Goal: Transaction & Acquisition: Purchase product/service

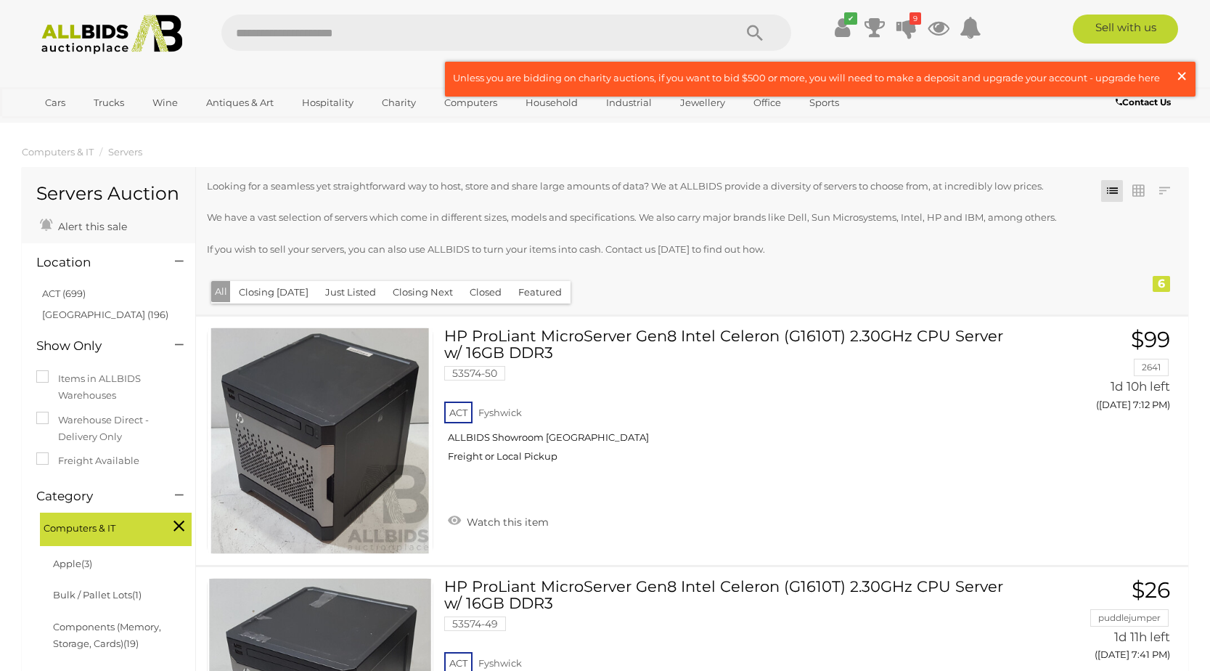
click at [1182, 76] on span "×" at bounding box center [1181, 76] width 13 height 28
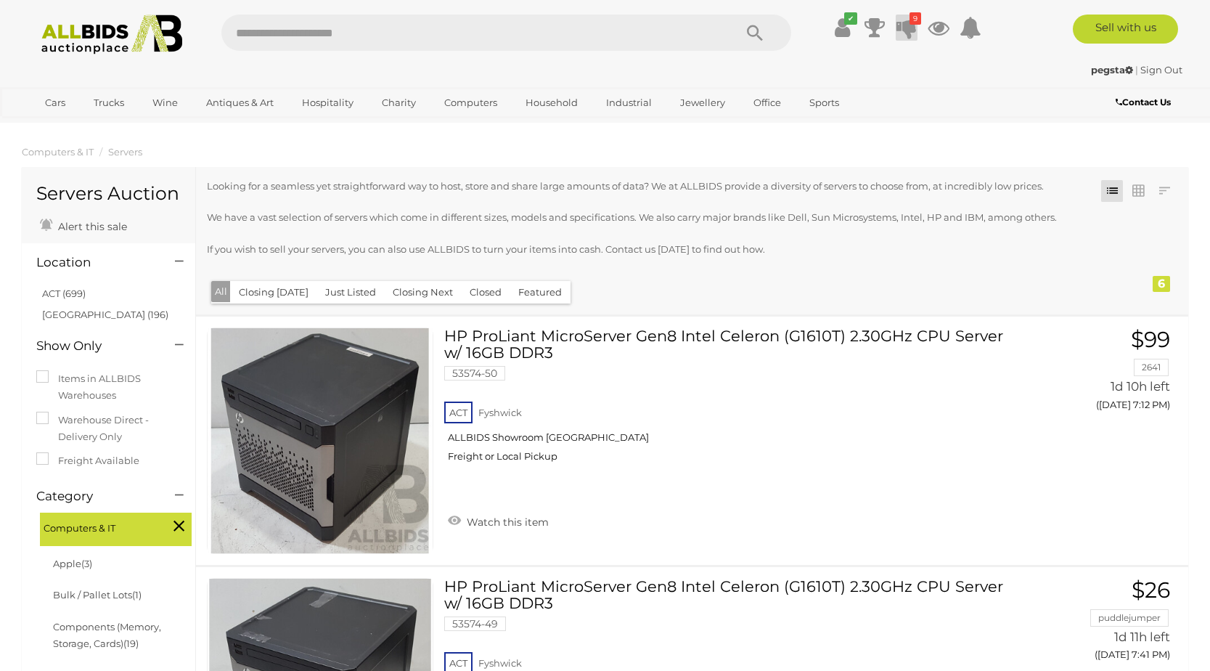
click at [912, 20] on icon "9" at bounding box center [915, 18] width 12 height 12
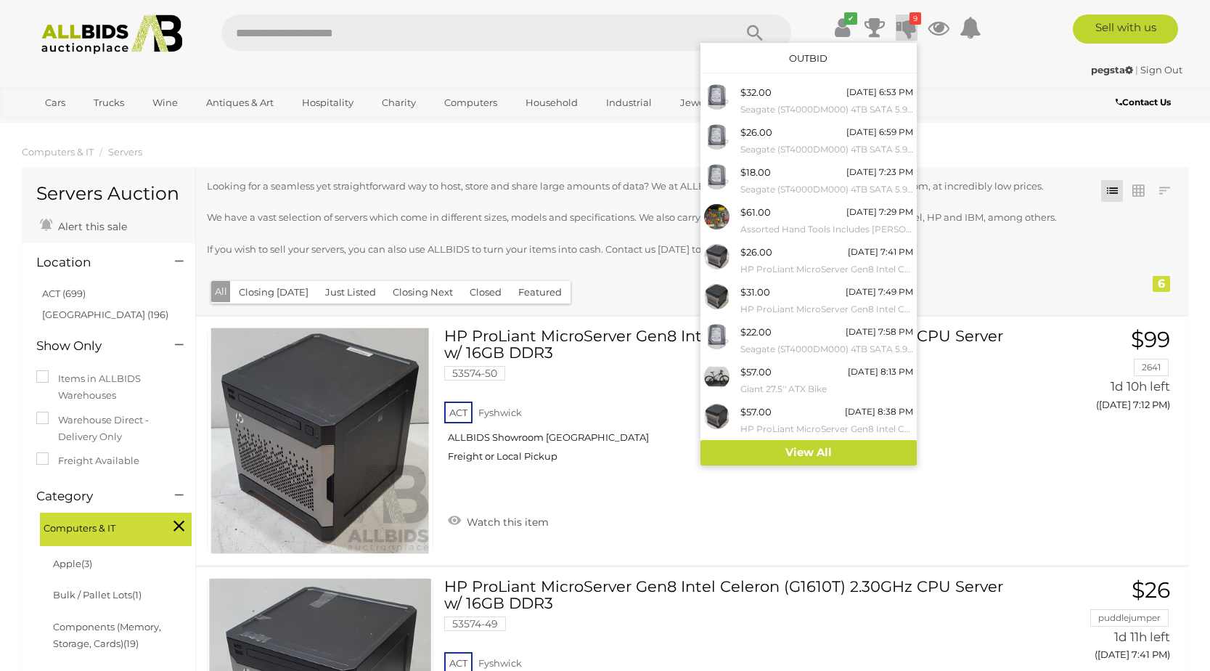
click at [615, 70] on div "pegsta | Sign Out" at bounding box center [605, 70] width 1154 height 17
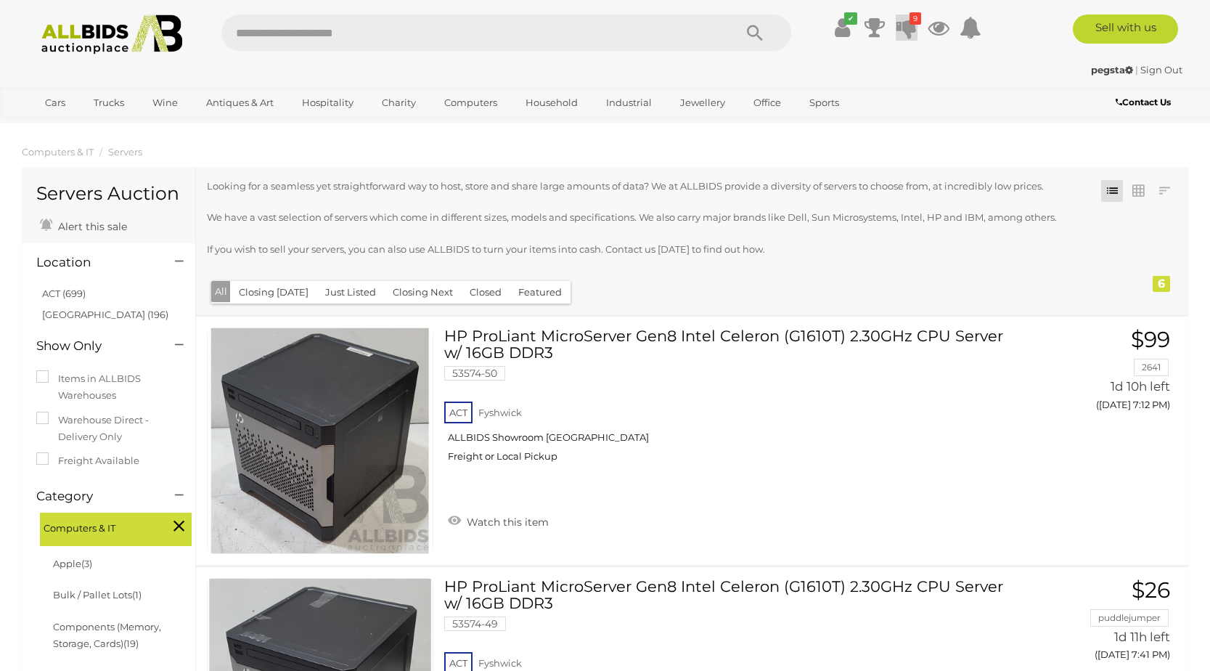
click at [901, 28] on icon at bounding box center [906, 28] width 20 height 26
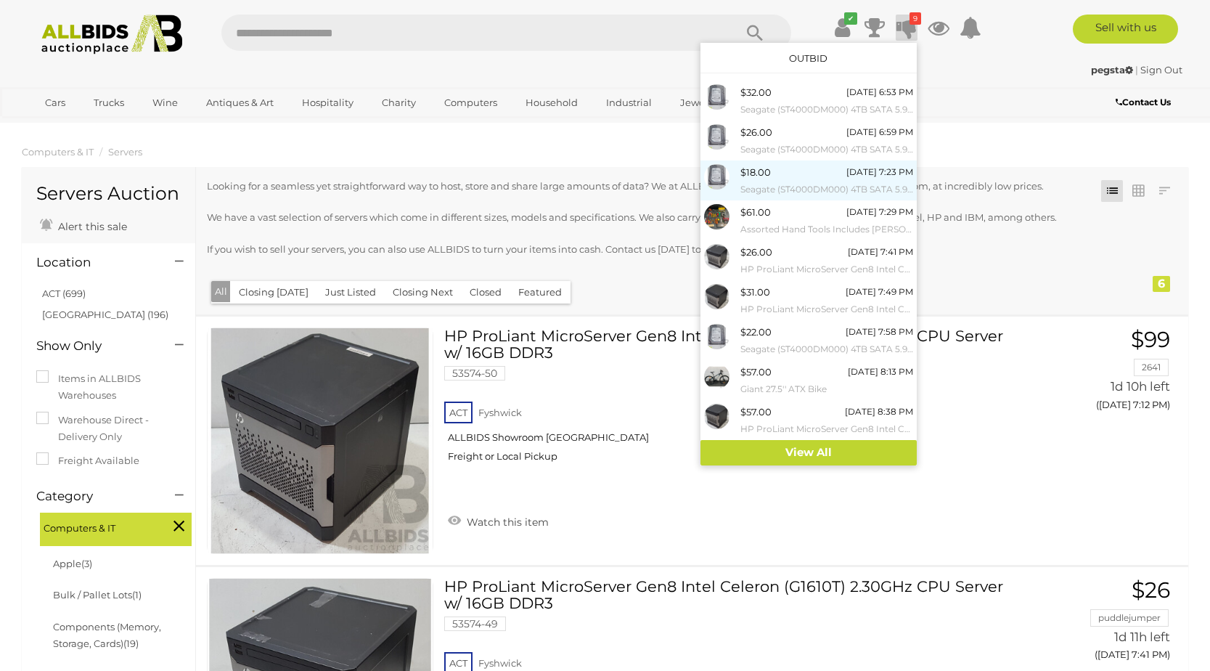
click at [804, 180] on div "$18.00 [DATE] 7:23 PM Seagate (ST4000DM000) 4TB SATA 5.9K 3.5-Inch Hard Drive -…" at bounding box center [826, 180] width 173 height 33
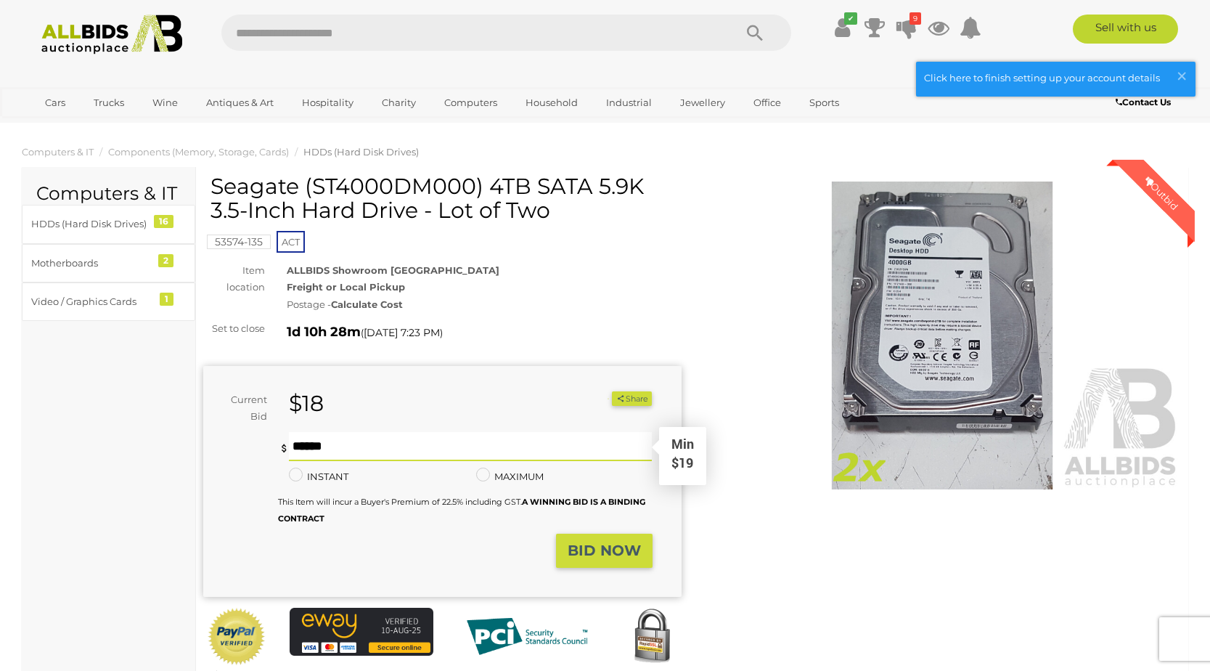
click at [381, 438] on input "text" at bounding box center [470, 446] width 363 height 29
type input "**"
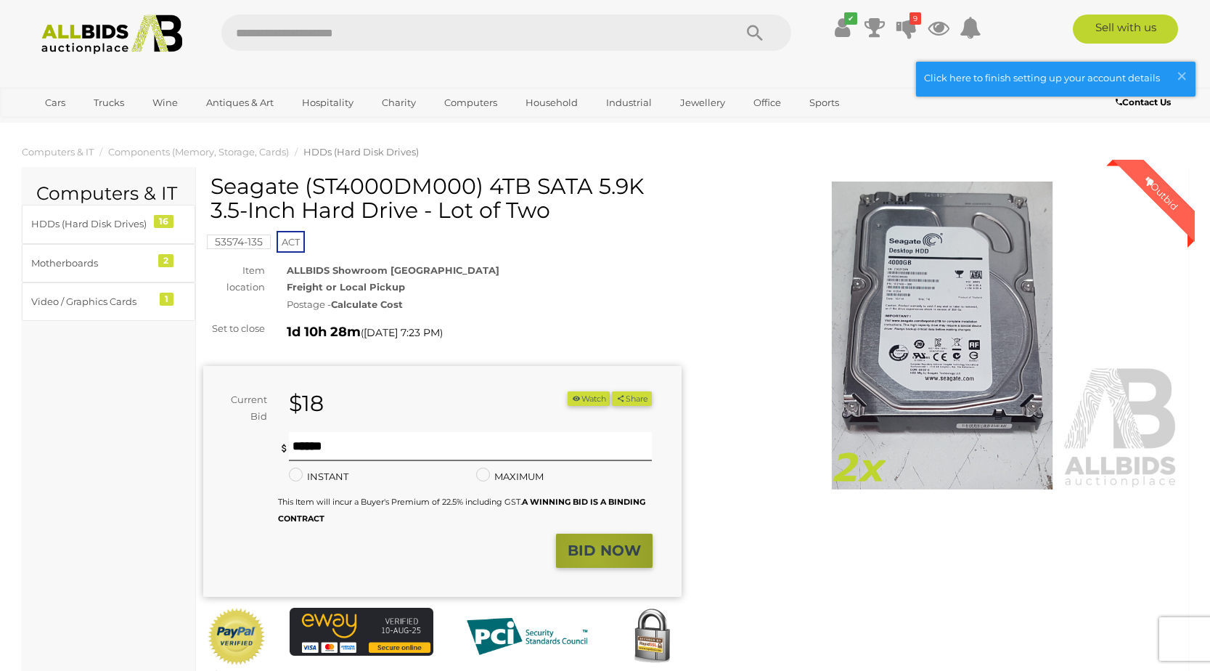
click at [595, 558] on strong "BID NOW" at bounding box center [604, 549] width 73 height 17
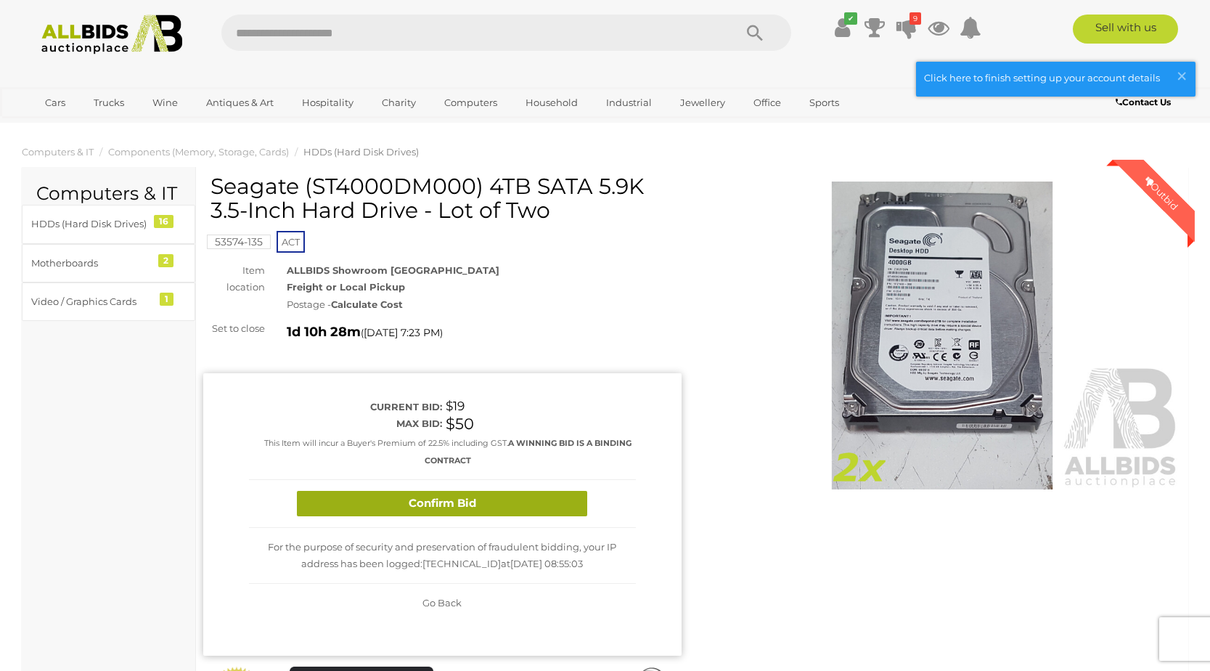
click at [414, 510] on button "Confirm Bid" at bounding box center [442, 503] width 290 height 25
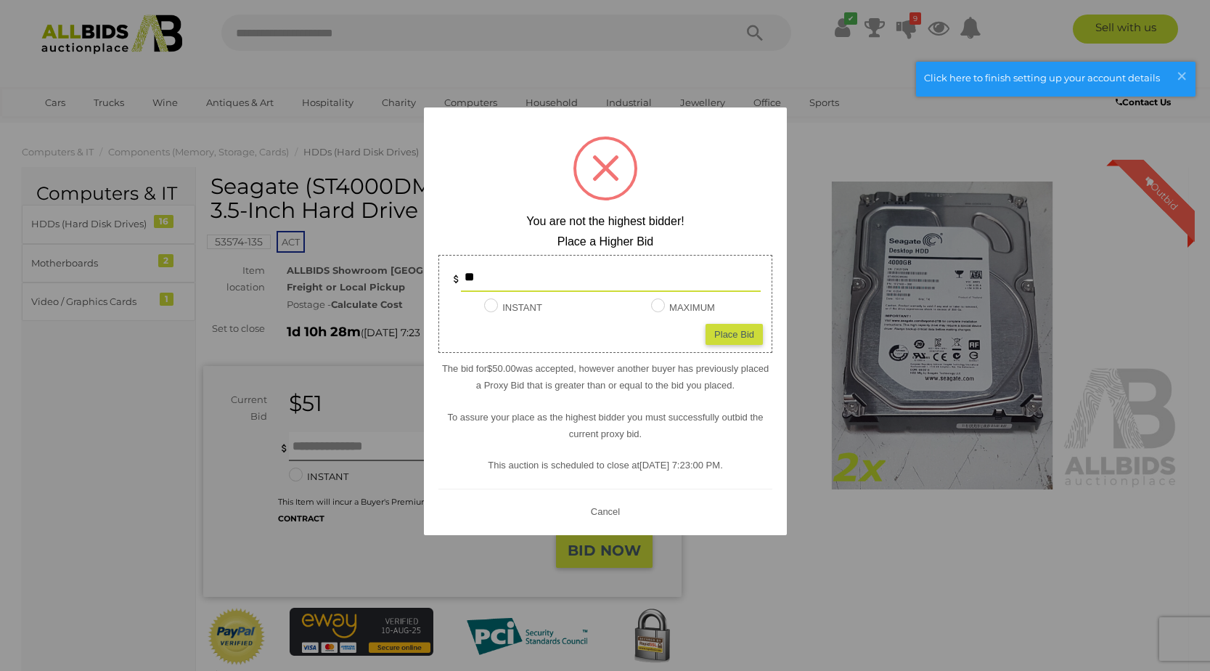
click at [618, 508] on button "Cancel" at bounding box center [605, 511] width 38 height 18
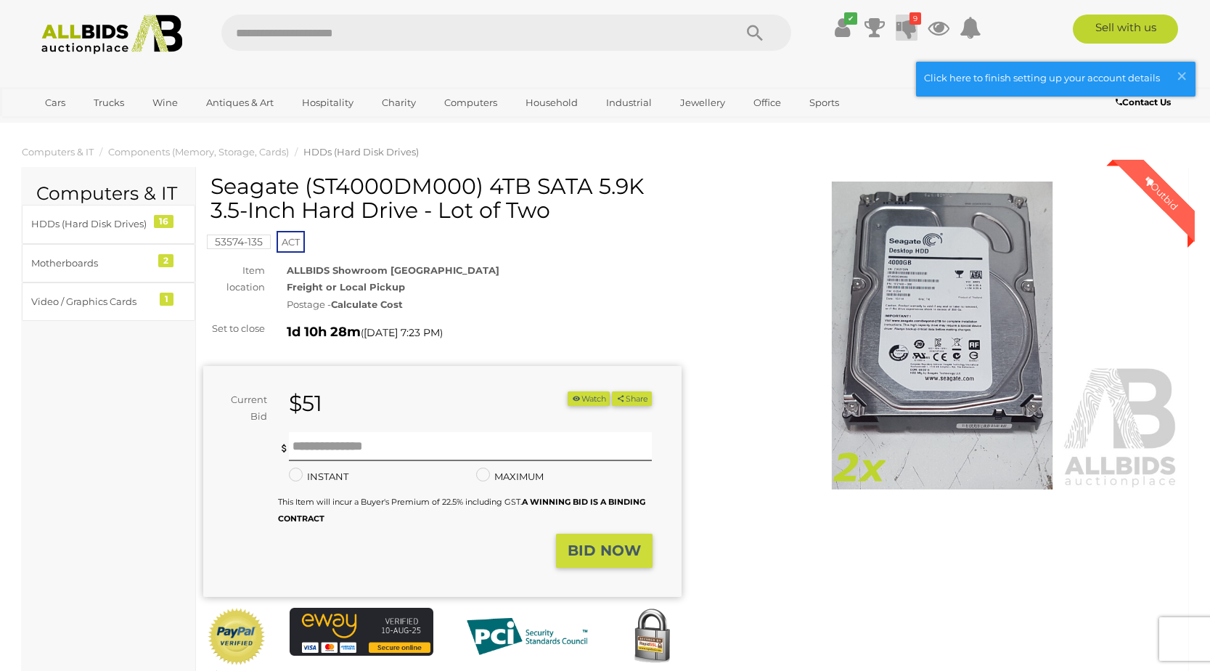
click at [914, 21] on icon "9" at bounding box center [915, 18] width 12 height 12
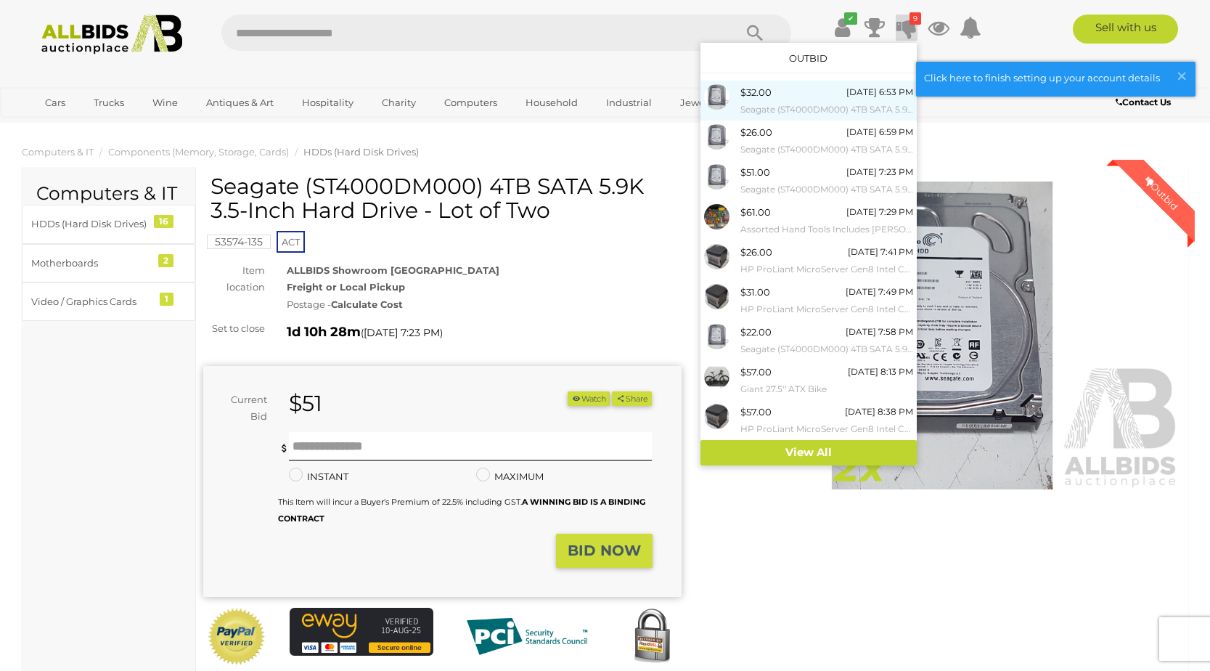
click at [794, 90] on div "$32.00 Tomorrow 6:53 PM Seagate (ST4000DM000) 4TB SATA 5.9K 3.5-Inch Hard Drive…" at bounding box center [826, 100] width 173 height 33
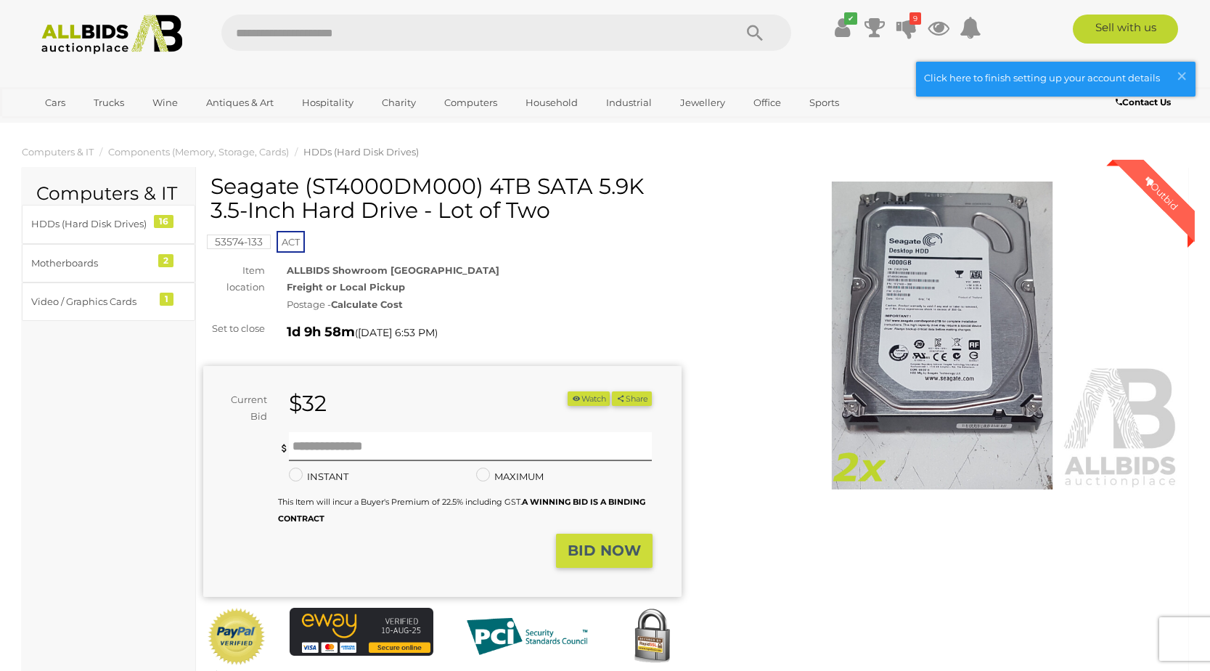
click at [374, 395] on div "$32" at bounding box center [390, 403] width 224 height 25
click at [349, 411] on div "$32" at bounding box center [390, 403] width 224 height 25
click at [344, 438] on input "text" at bounding box center [470, 446] width 363 height 29
type input "**"
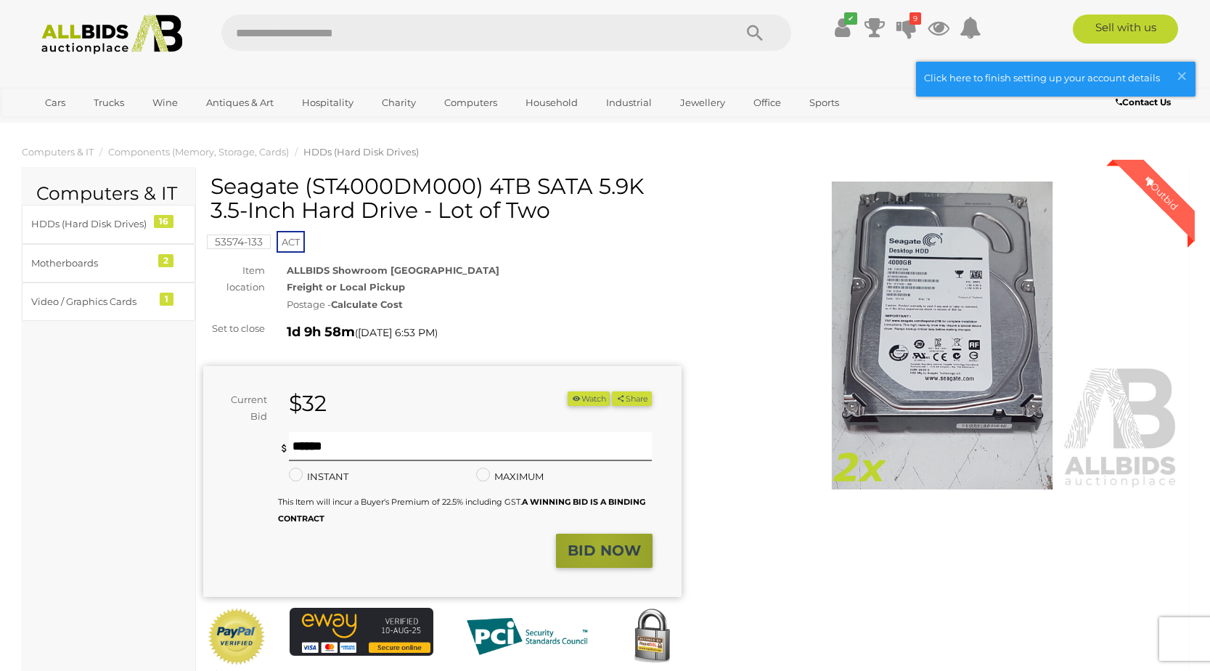
click at [601, 543] on strong "BID NOW" at bounding box center [604, 549] width 73 height 17
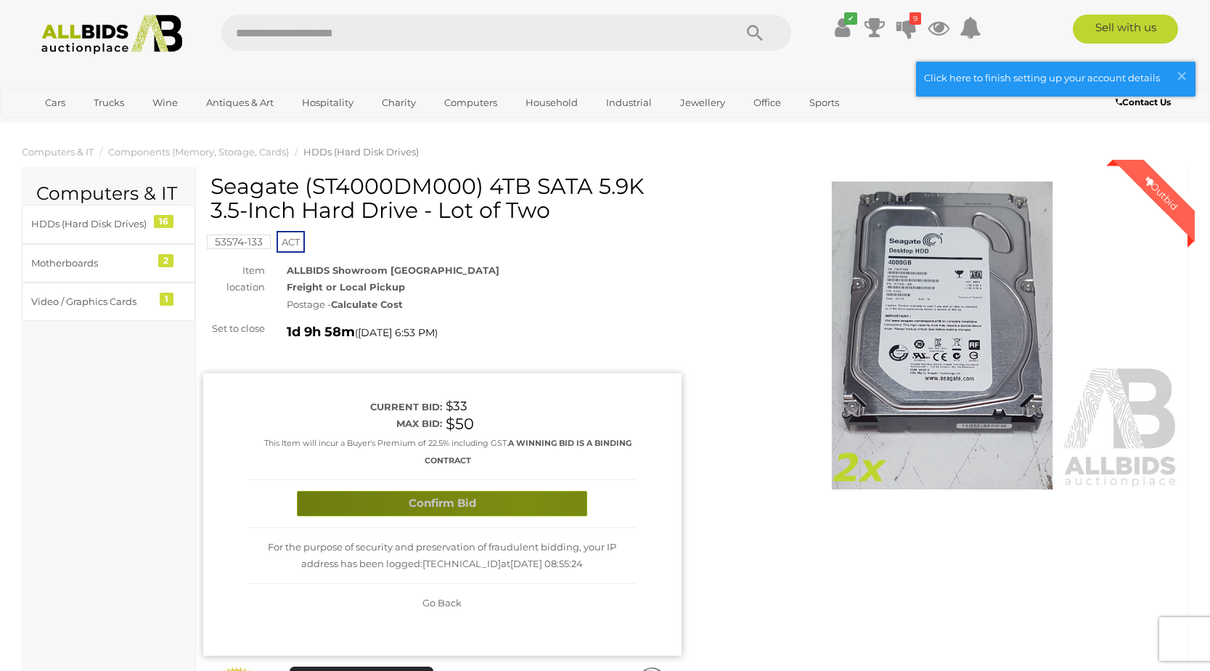
click at [521, 503] on button "Confirm Bid" at bounding box center [442, 503] width 290 height 25
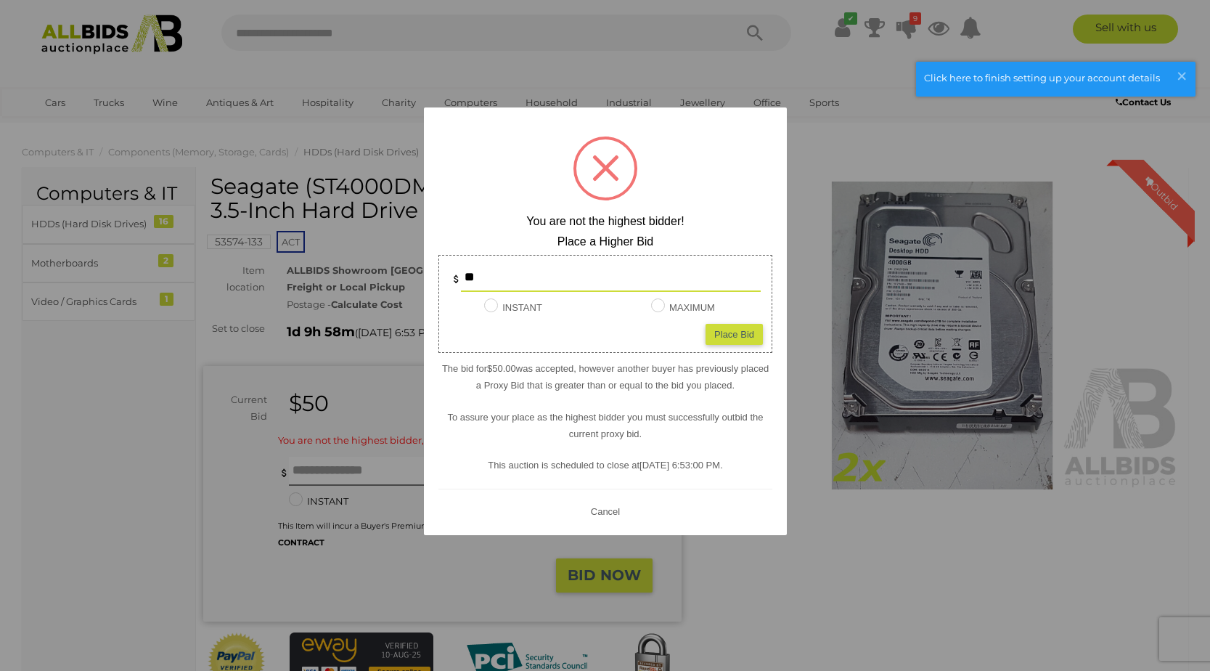
click at [608, 512] on button "Cancel" at bounding box center [605, 511] width 38 height 18
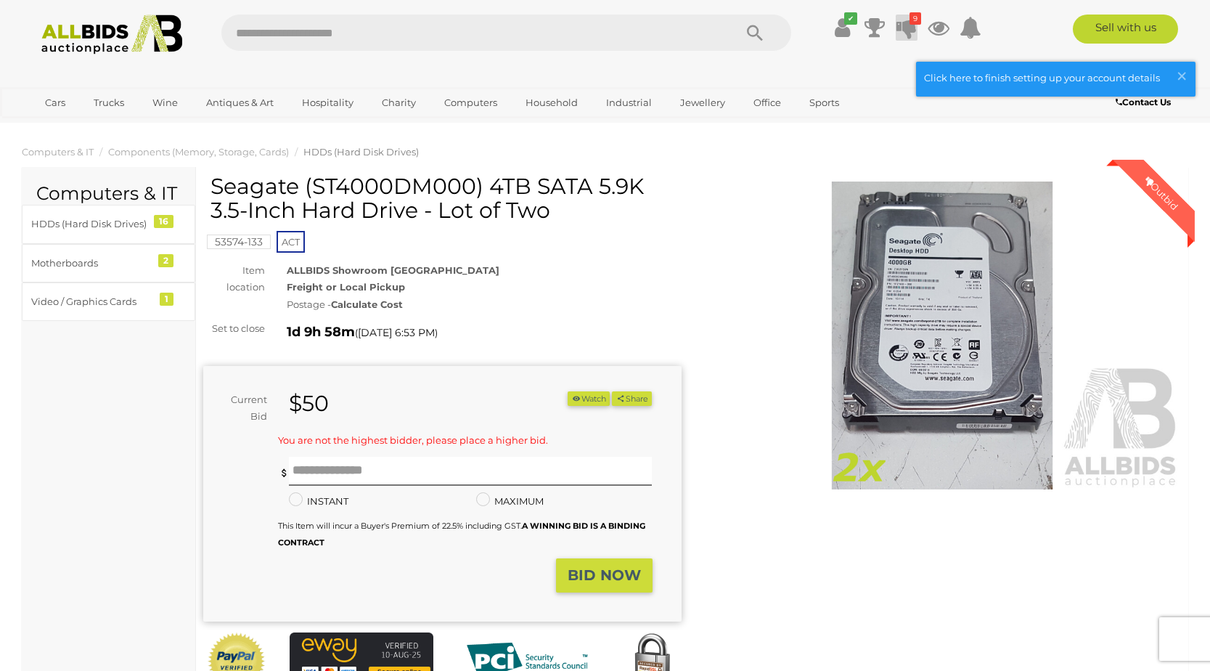
click at [906, 16] on icon at bounding box center [906, 28] width 20 height 26
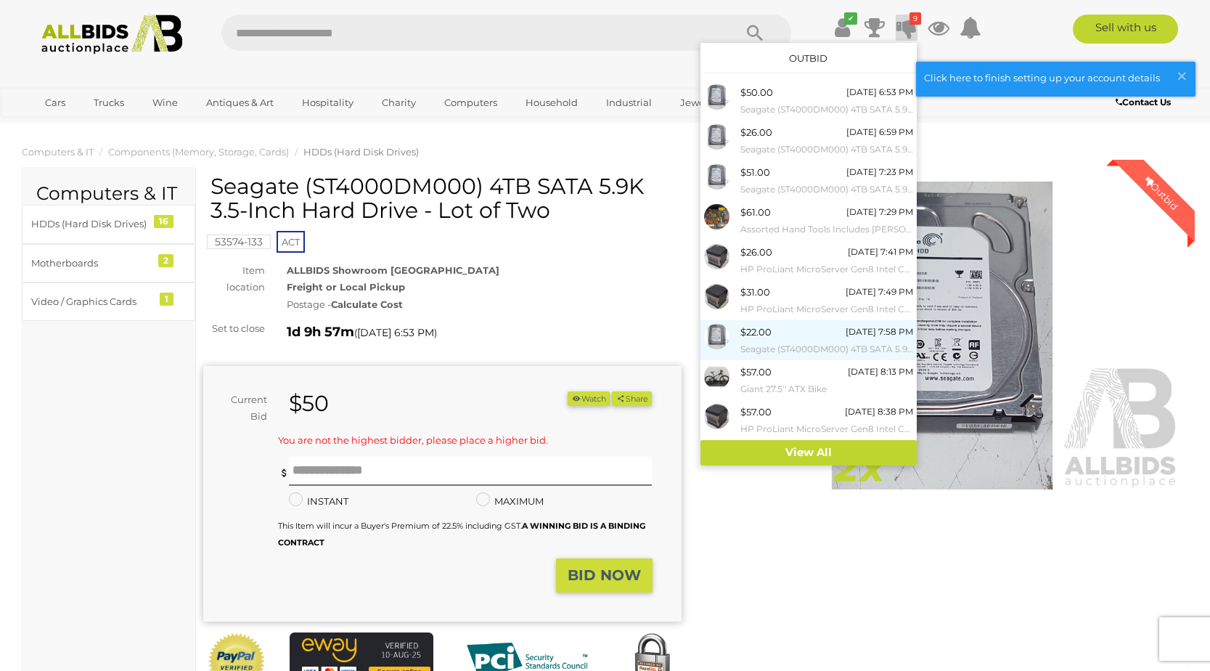
click at [768, 335] on div "$22.00" at bounding box center [755, 332] width 31 height 17
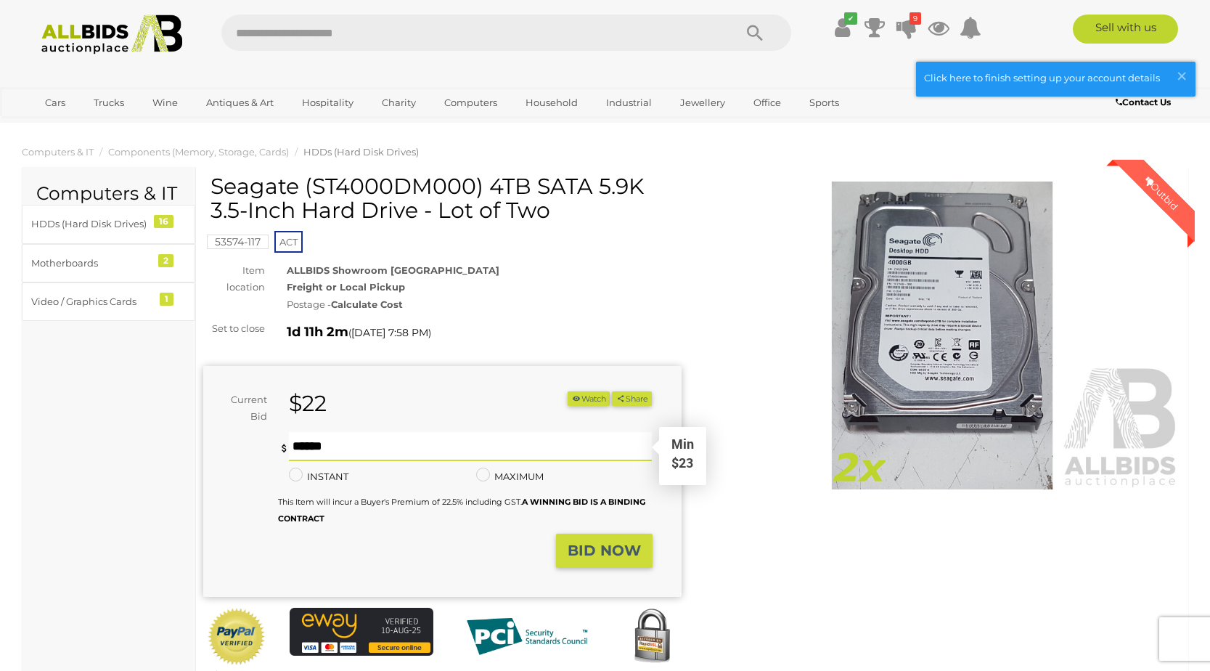
click at [337, 460] on div "Min $23" at bounding box center [470, 446] width 363 height 29
type input "**"
click at [594, 541] on button "BID NOW" at bounding box center [604, 550] width 97 height 34
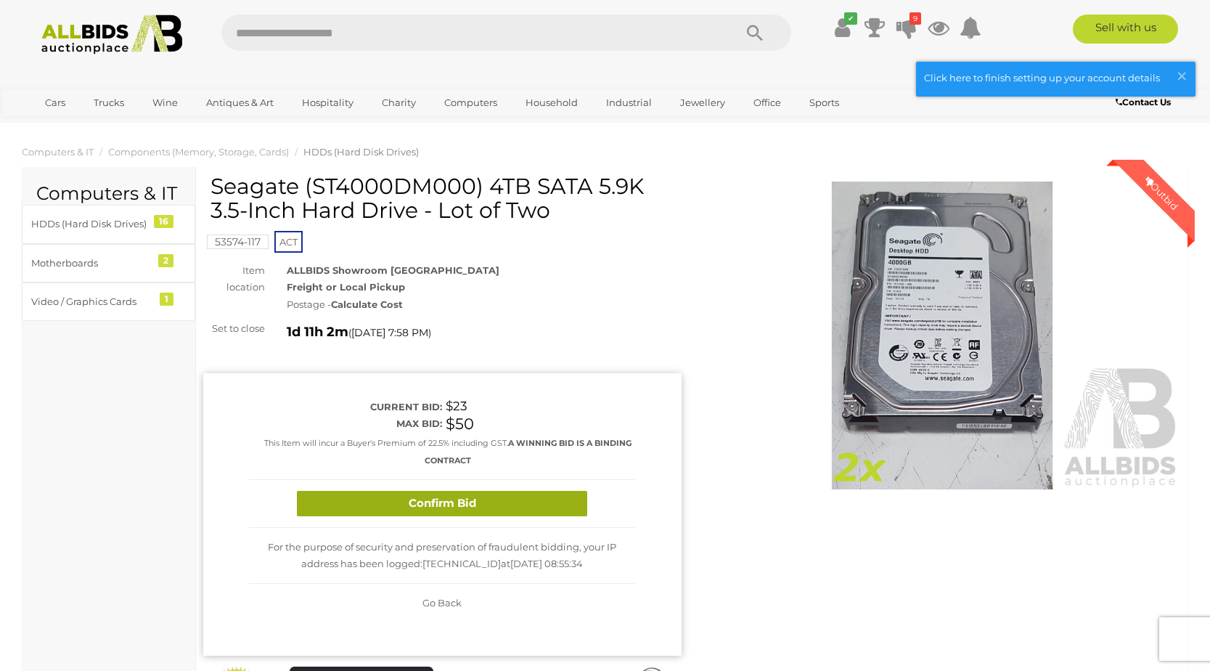
click at [504, 494] on button "Confirm Bid" at bounding box center [442, 503] width 290 height 25
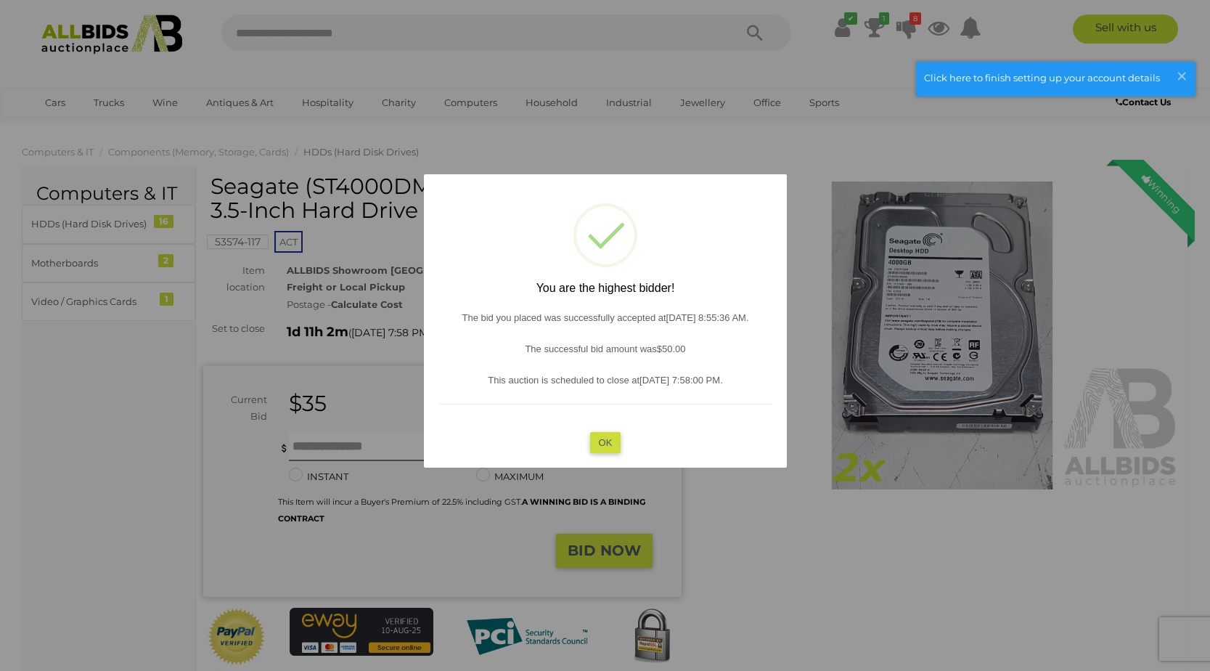
click at [608, 435] on button "OK" at bounding box center [604, 442] width 31 height 21
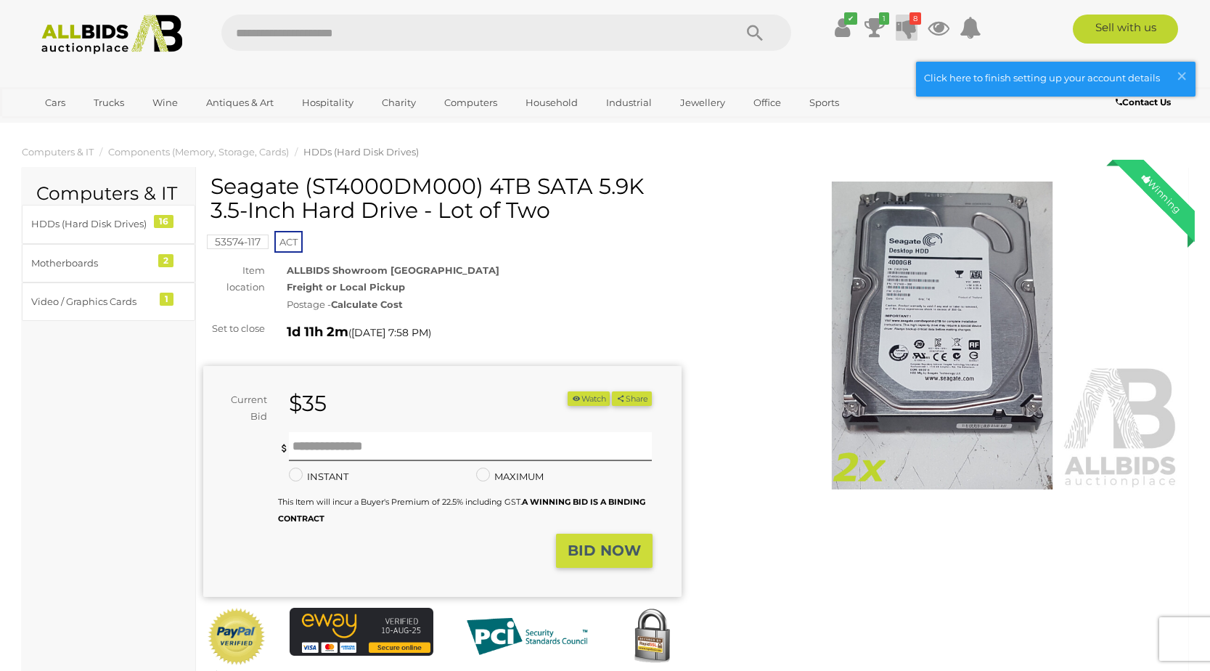
click at [900, 25] on icon at bounding box center [906, 28] width 20 height 26
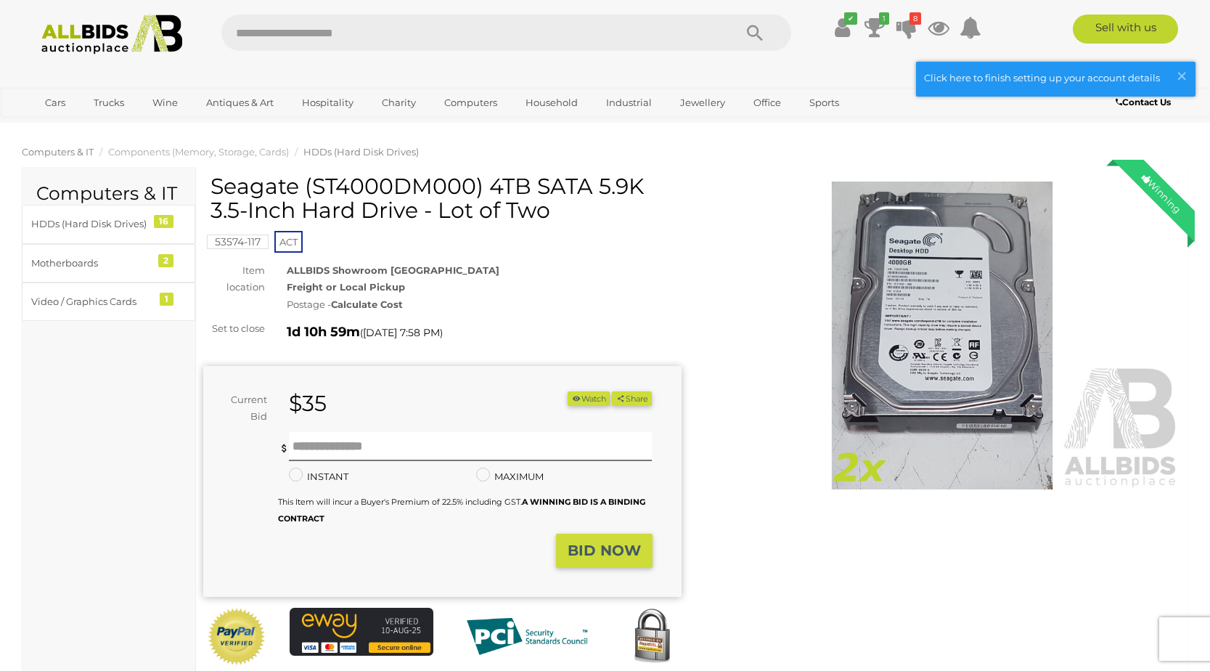
click at [72, 149] on span "Computers & IT" at bounding box center [58, 152] width 72 height 12
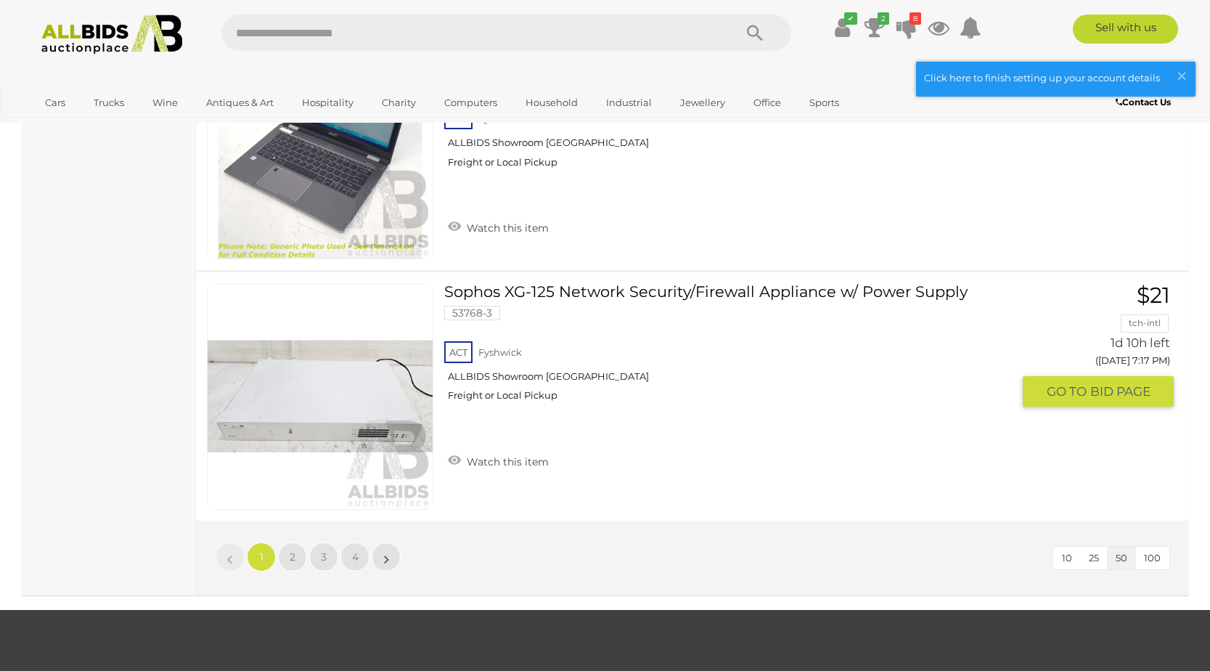
scroll to position [12410, 0]
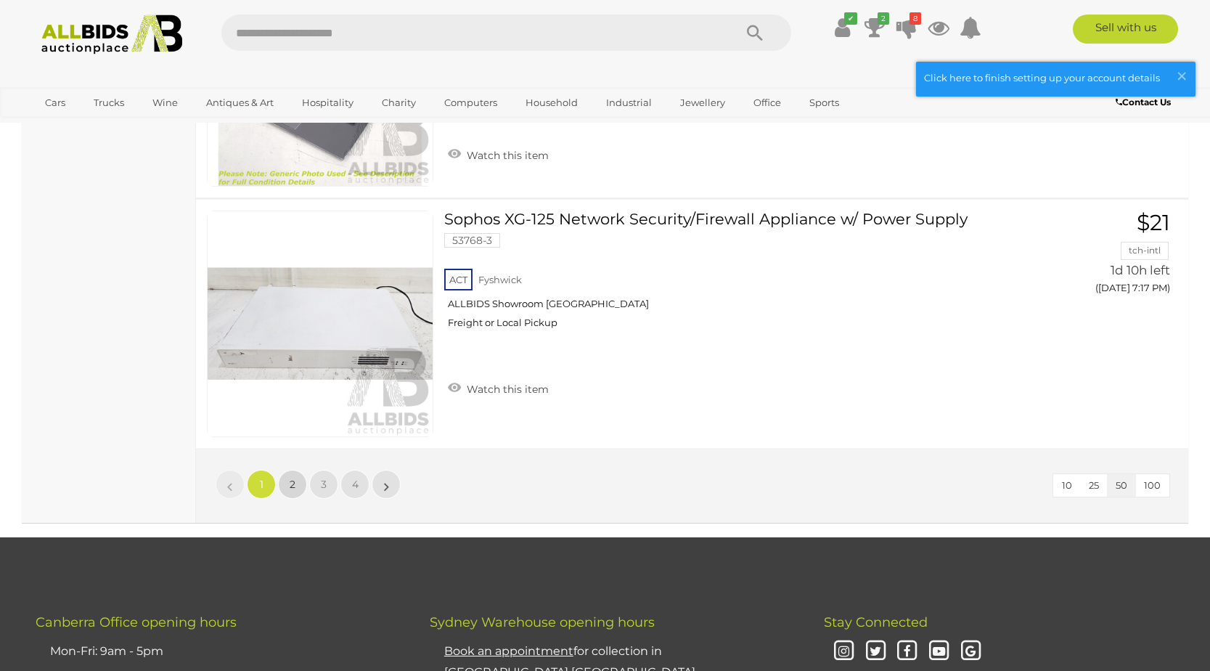
click at [299, 484] on link "2" at bounding box center [292, 484] width 29 height 29
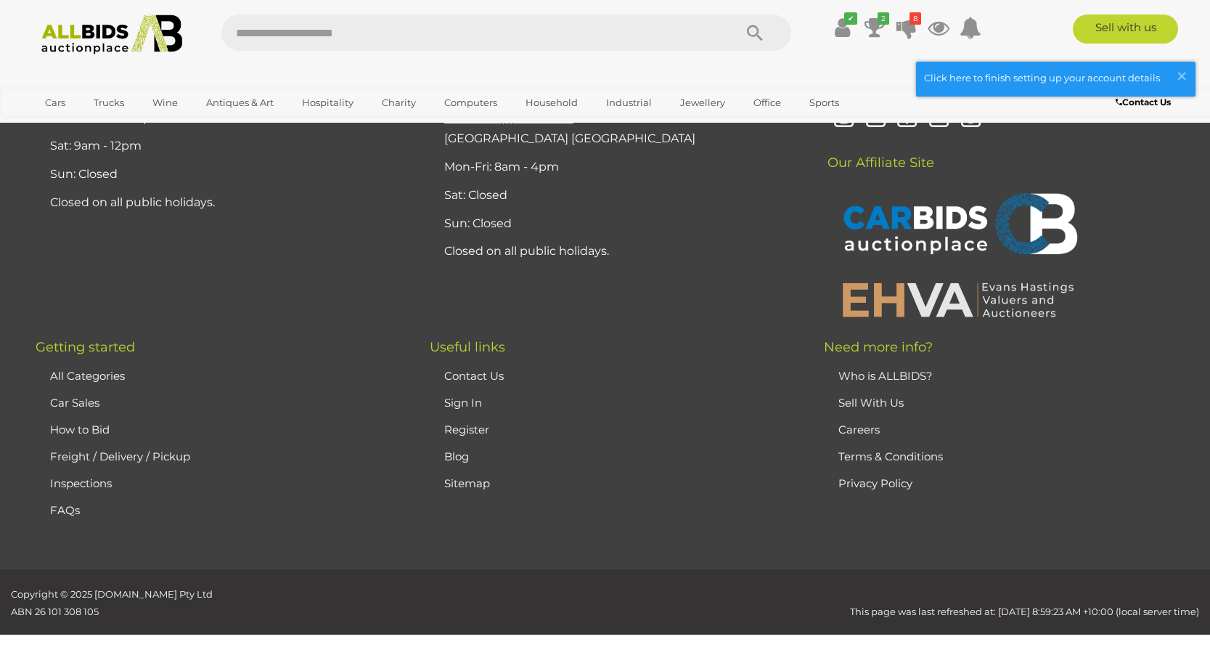
scroll to position [203, 0]
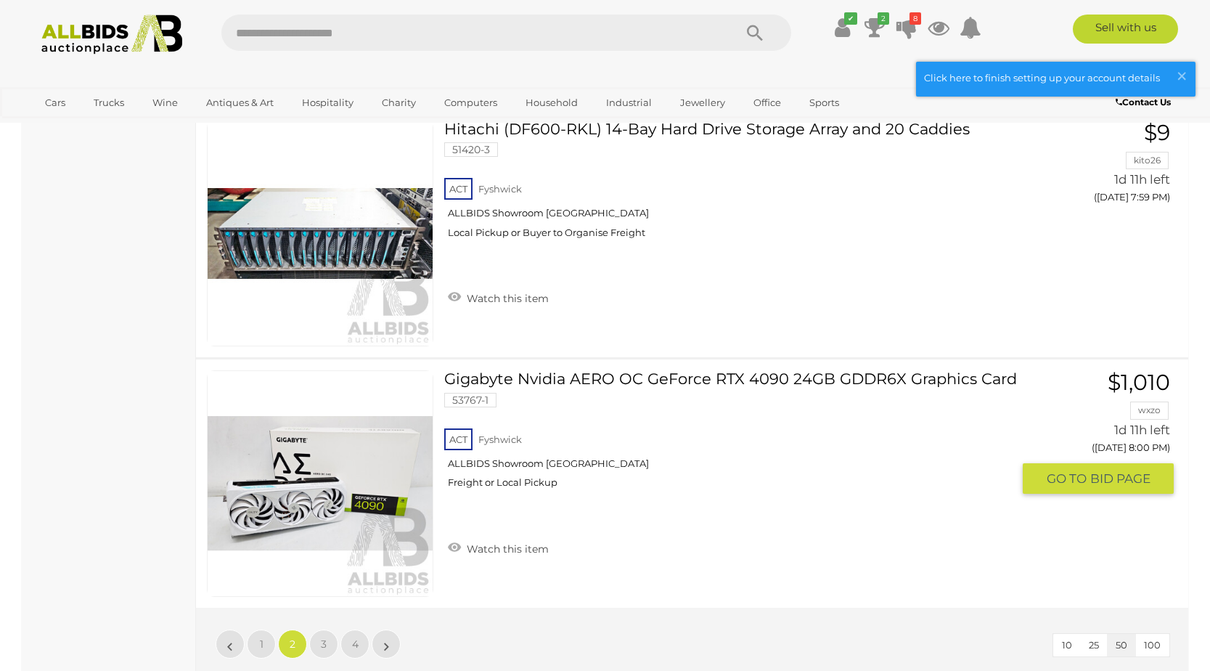
scroll to position [12396, 0]
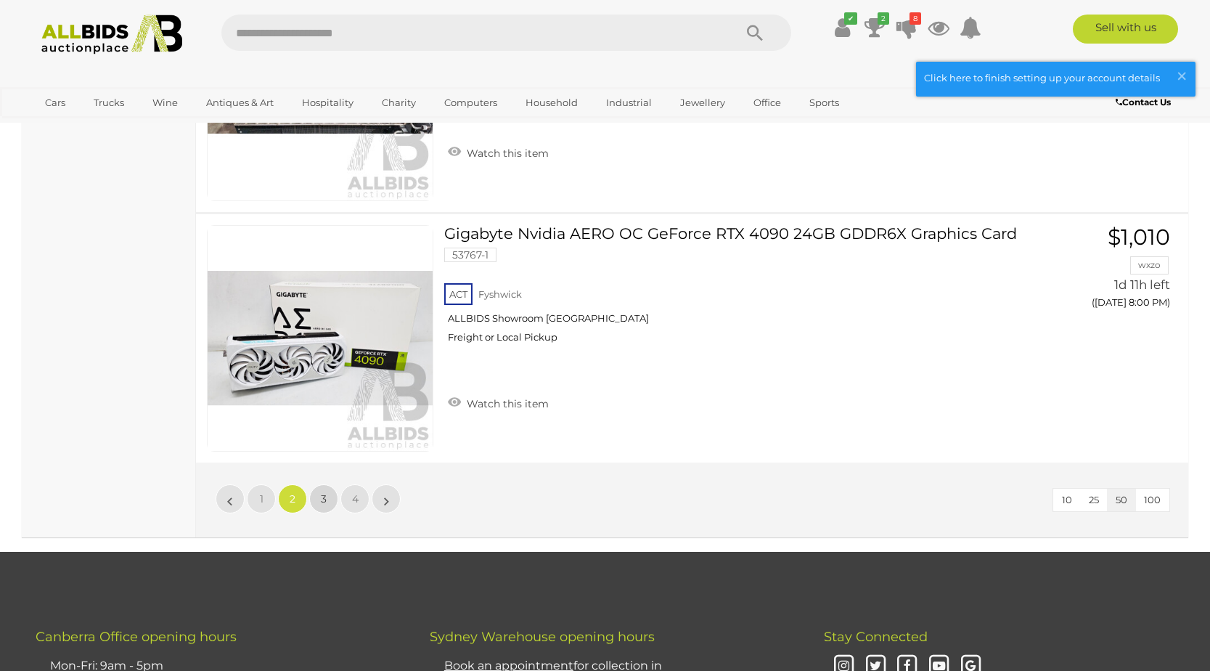
click at [325, 502] on span "3" at bounding box center [324, 498] width 6 height 13
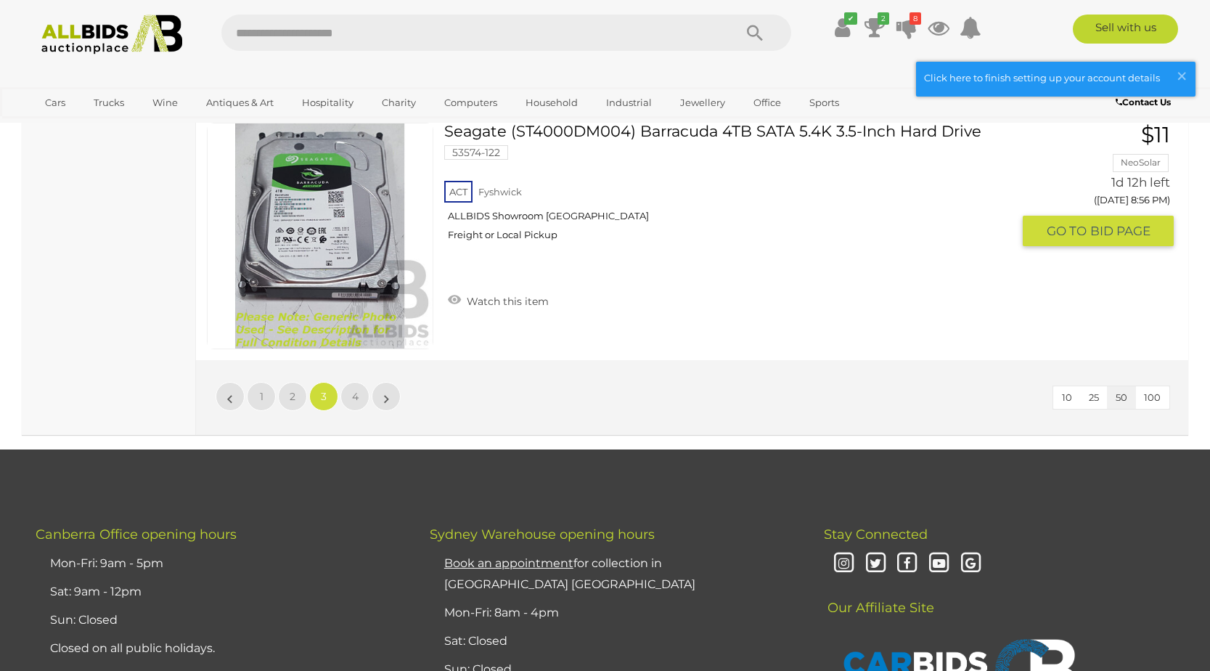
scroll to position [12541, 0]
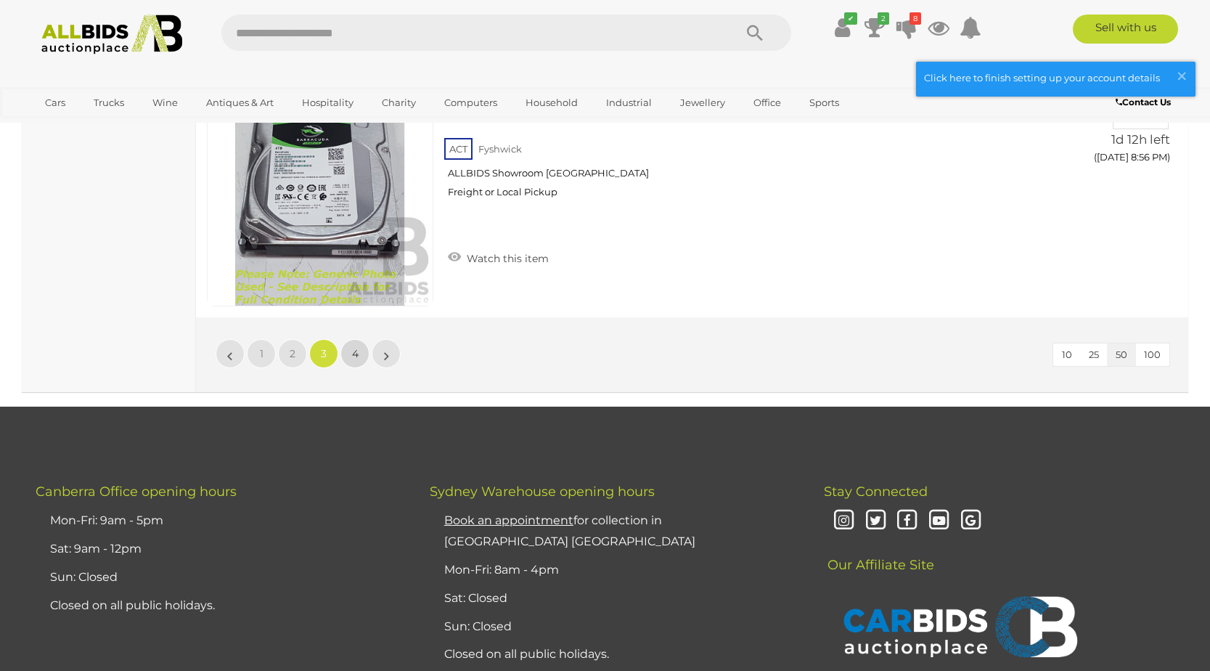
click at [352, 348] on span "4" at bounding box center [355, 353] width 7 height 13
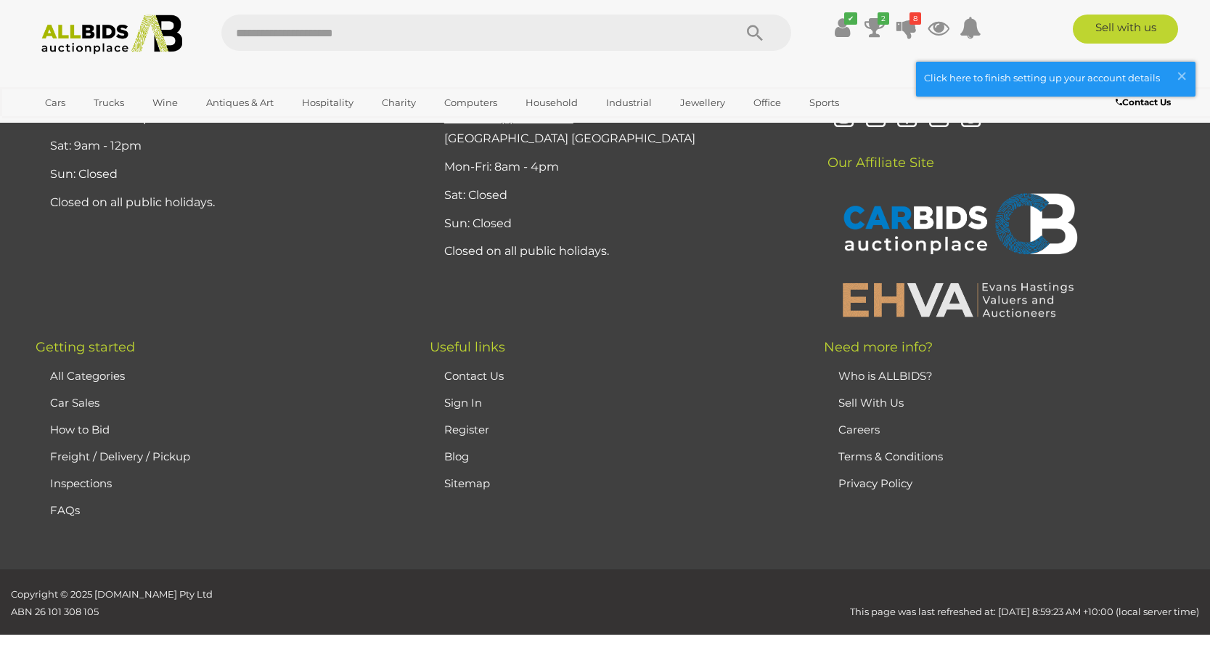
scroll to position [203, 0]
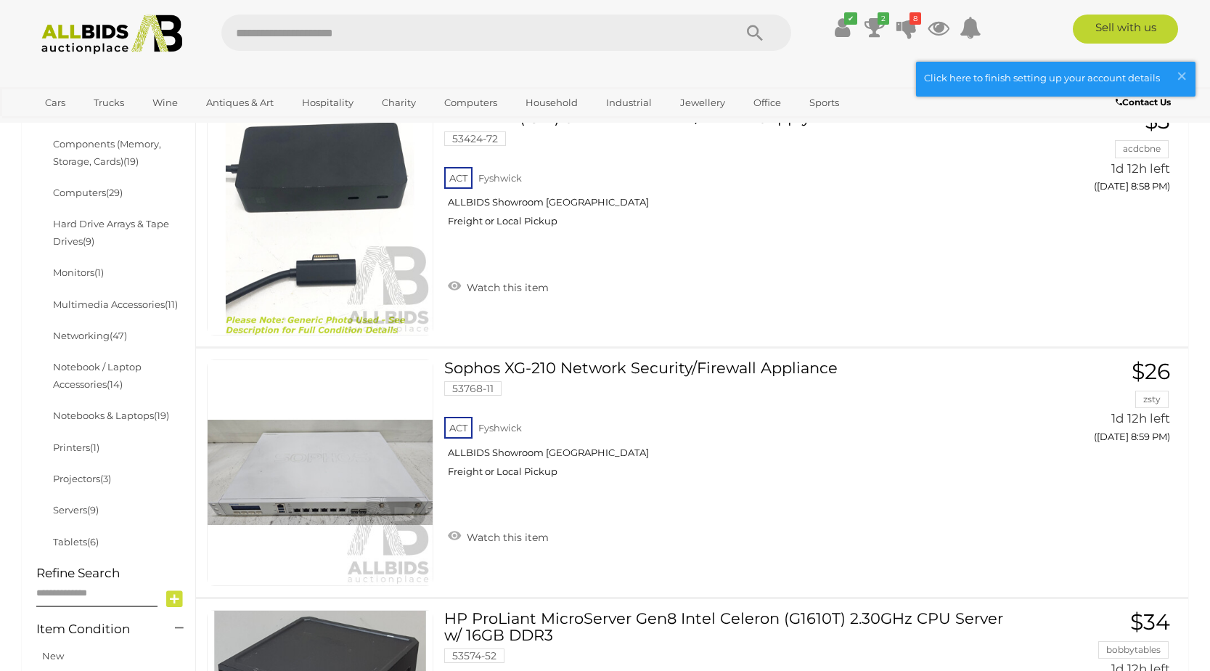
scroll to position [494, 0]
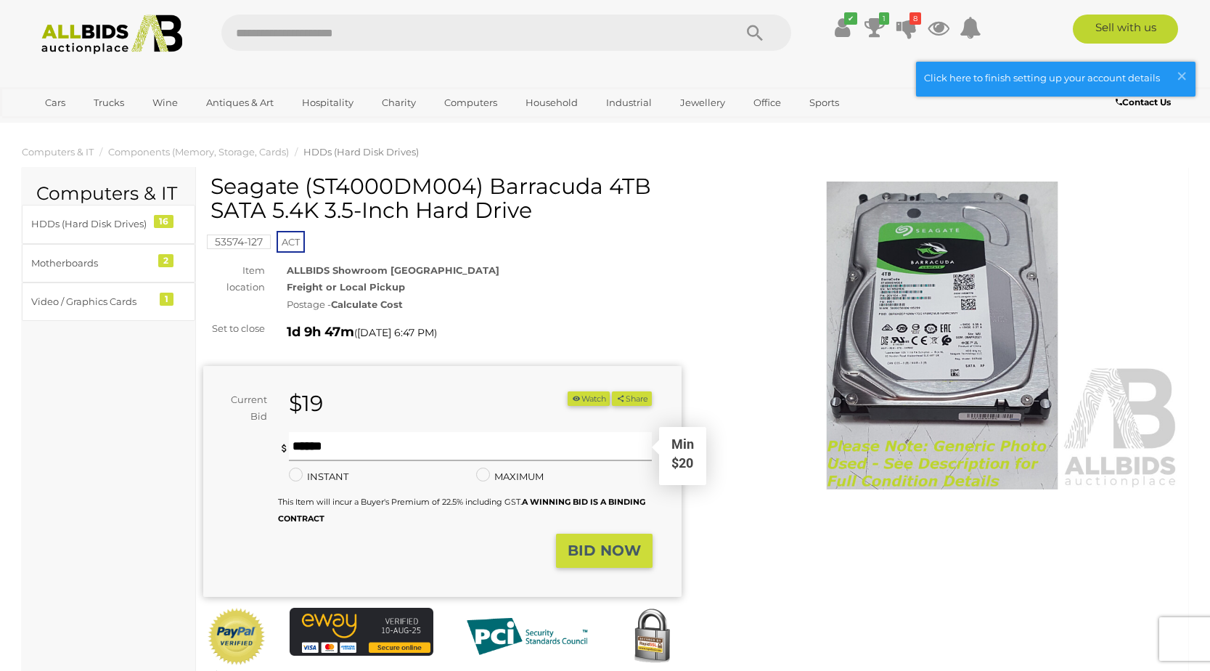
click at [379, 435] on input "text" at bounding box center [470, 446] width 363 height 29
type input "**"
click at [592, 545] on strong "BID NOW" at bounding box center [604, 549] width 73 height 17
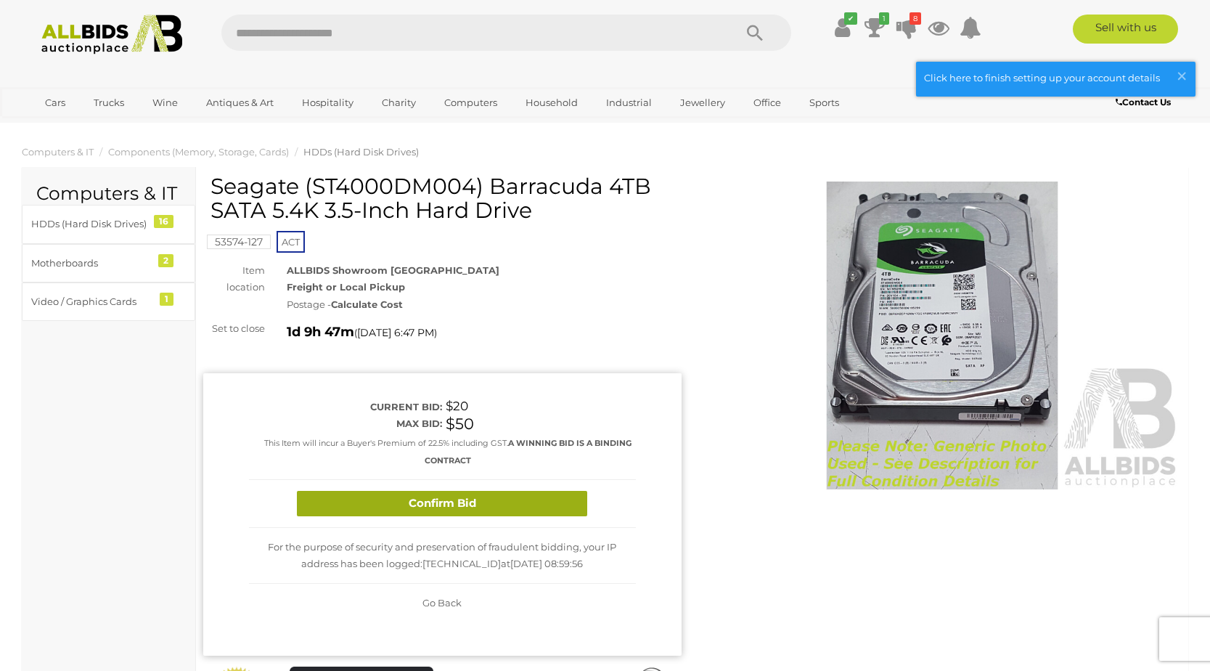
click at [571, 493] on button "Confirm Bid" at bounding box center [442, 503] width 290 height 25
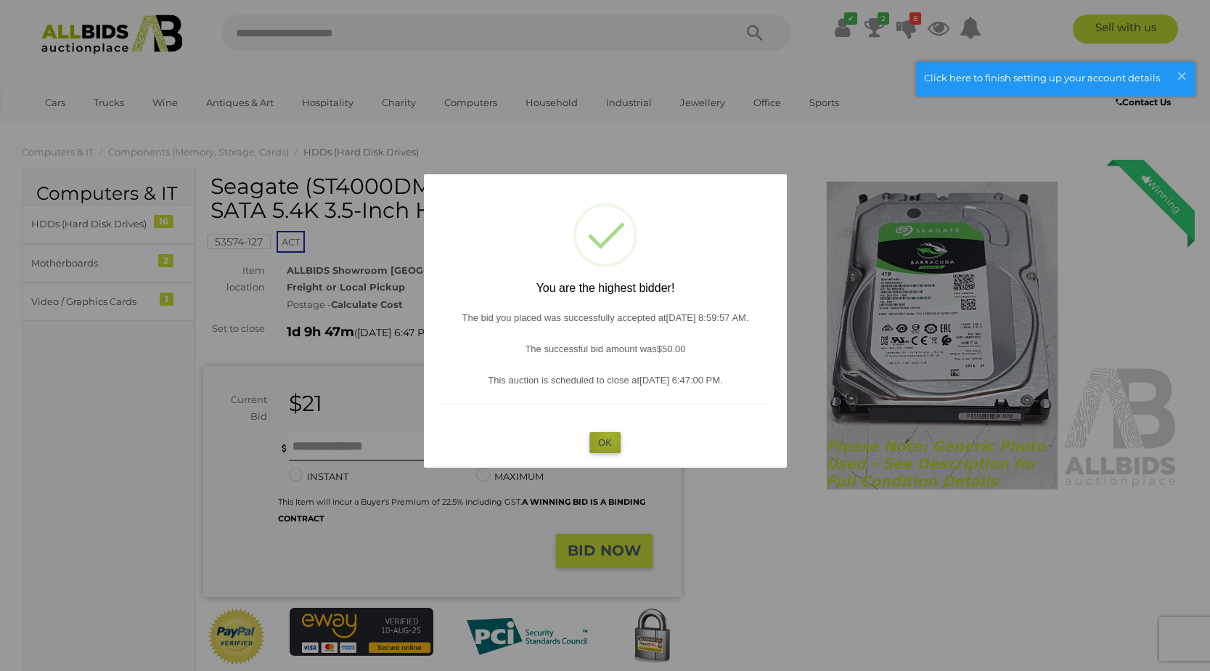
click at [608, 432] on button "OK" at bounding box center [604, 442] width 31 height 21
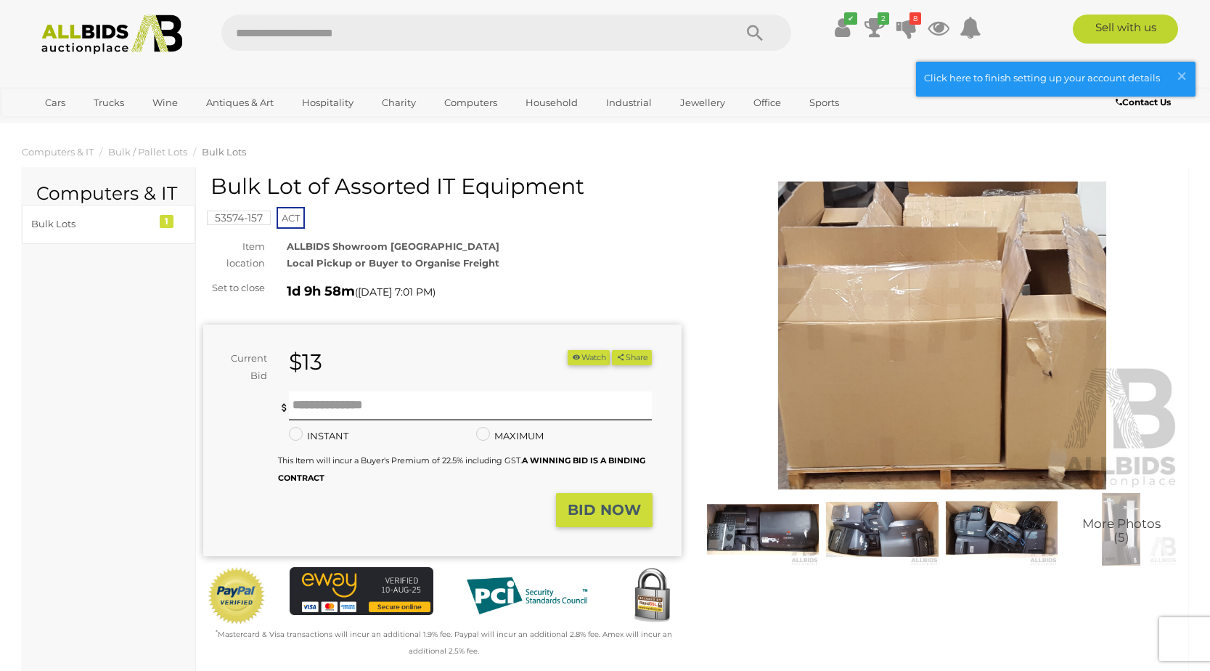
click at [861, 392] on img at bounding box center [942, 335] width 478 height 308
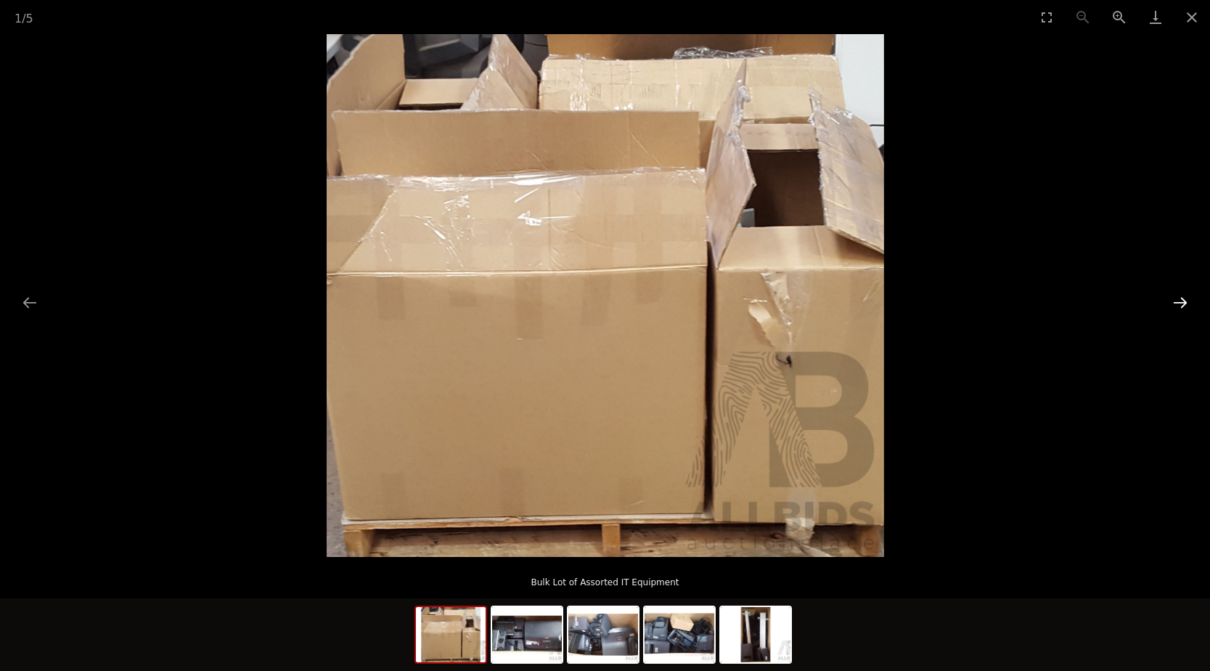
click at [1182, 300] on button "Next slide" at bounding box center [1180, 302] width 30 height 28
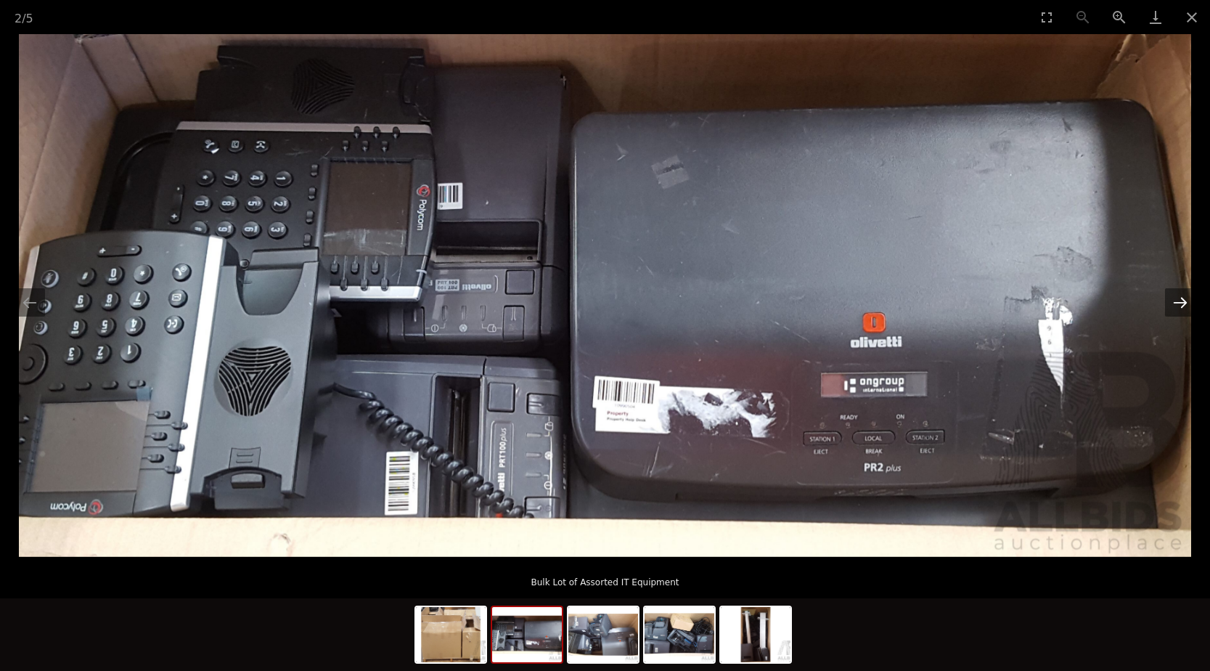
click at [1182, 300] on button "Next slide" at bounding box center [1180, 302] width 30 height 28
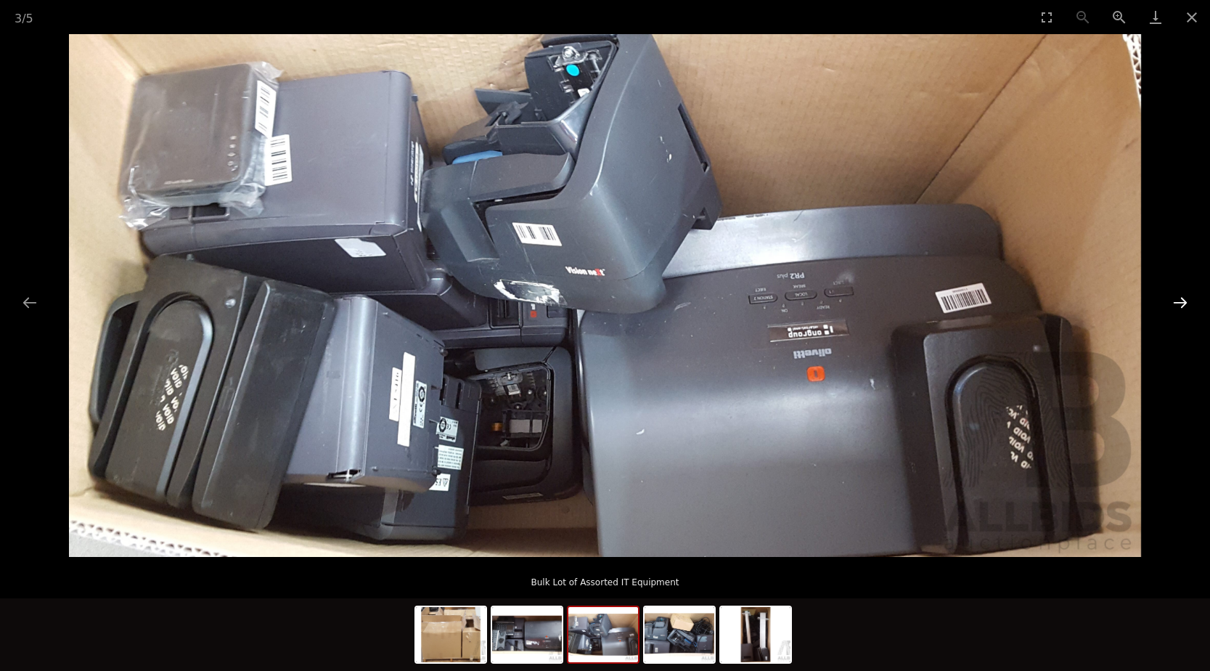
click at [1182, 300] on button "Next slide" at bounding box center [1180, 302] width 30 height 28
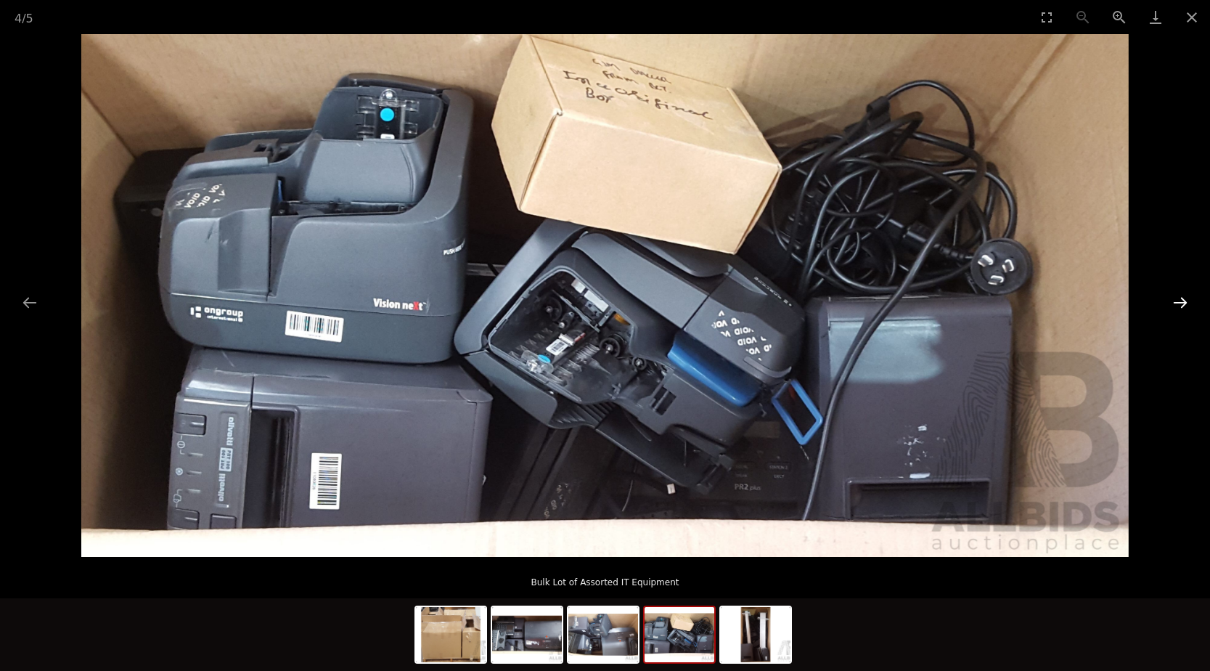
click at [1182, 300] on button "Next slide" at bounding box center [1180, 302] width 30 height 28
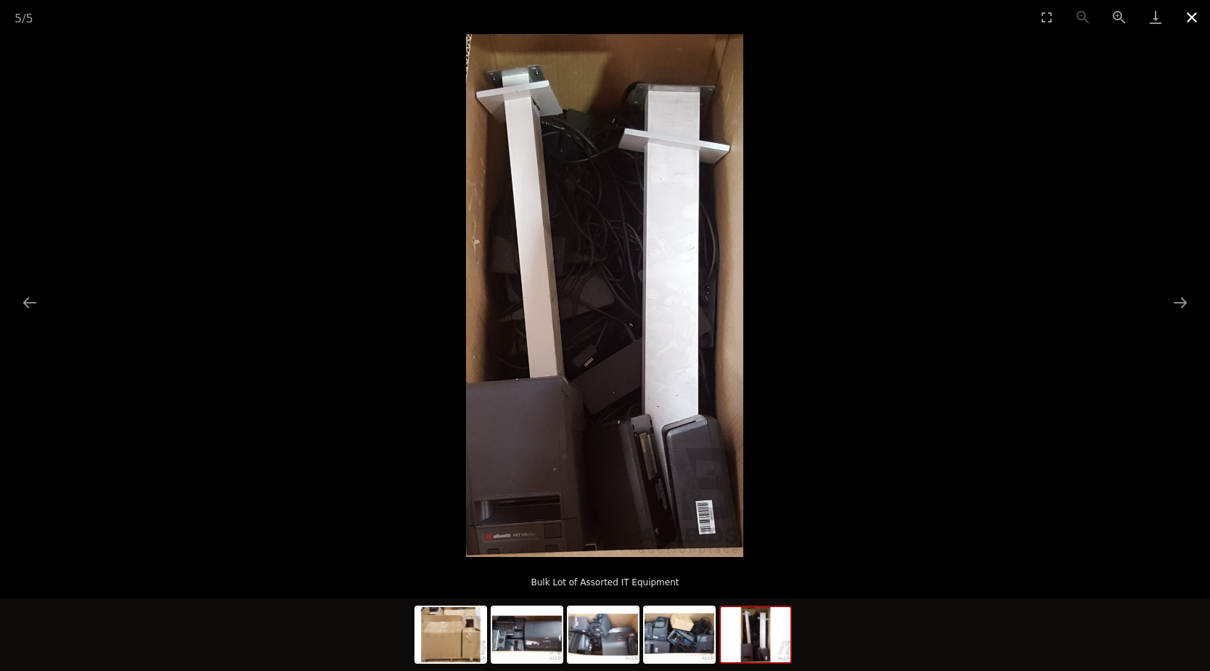
click at [1192, 22] on button "Close gallery" at bounding box center [1192, 17] width 36 height 34
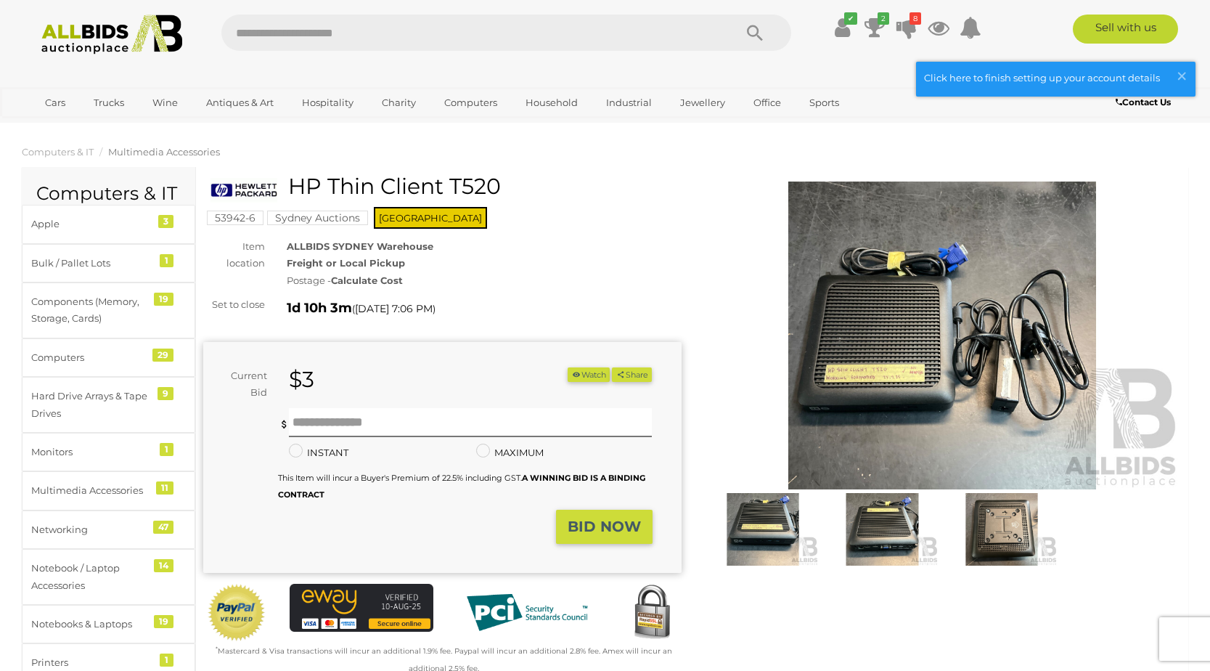
click at [902, 355] on img at bounding box center [942, 335] width 478 height 308
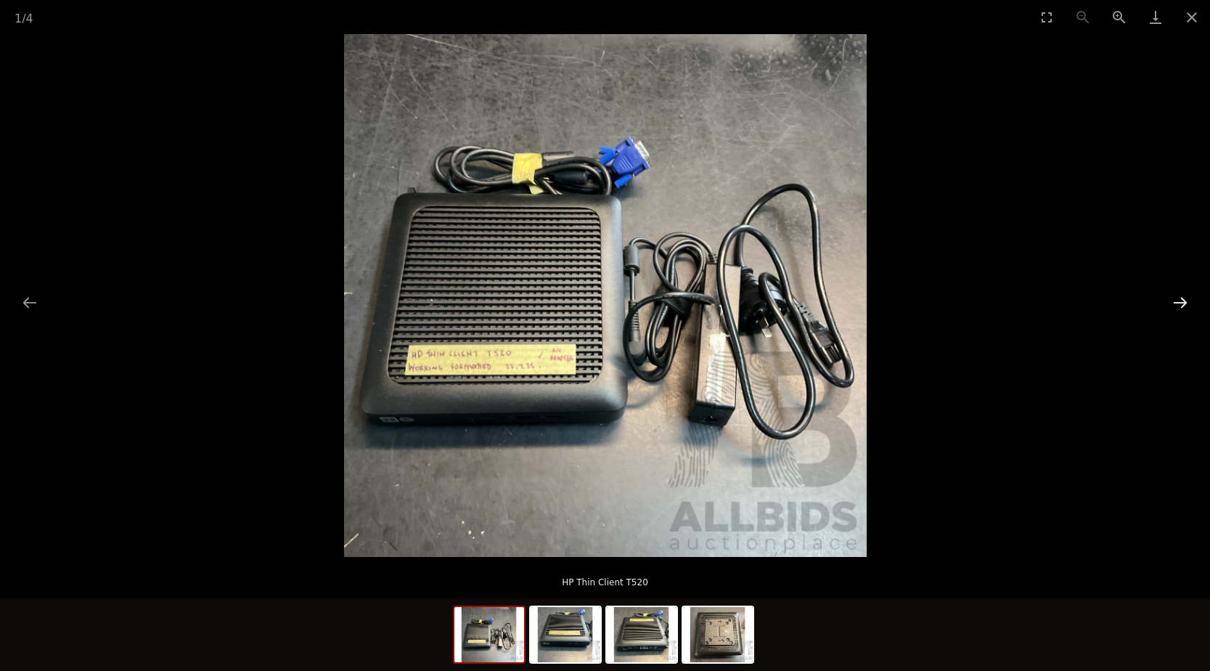
click at [1179, 302] on button "Next slide" at bounding box center [1180, 302] width 30 height 28
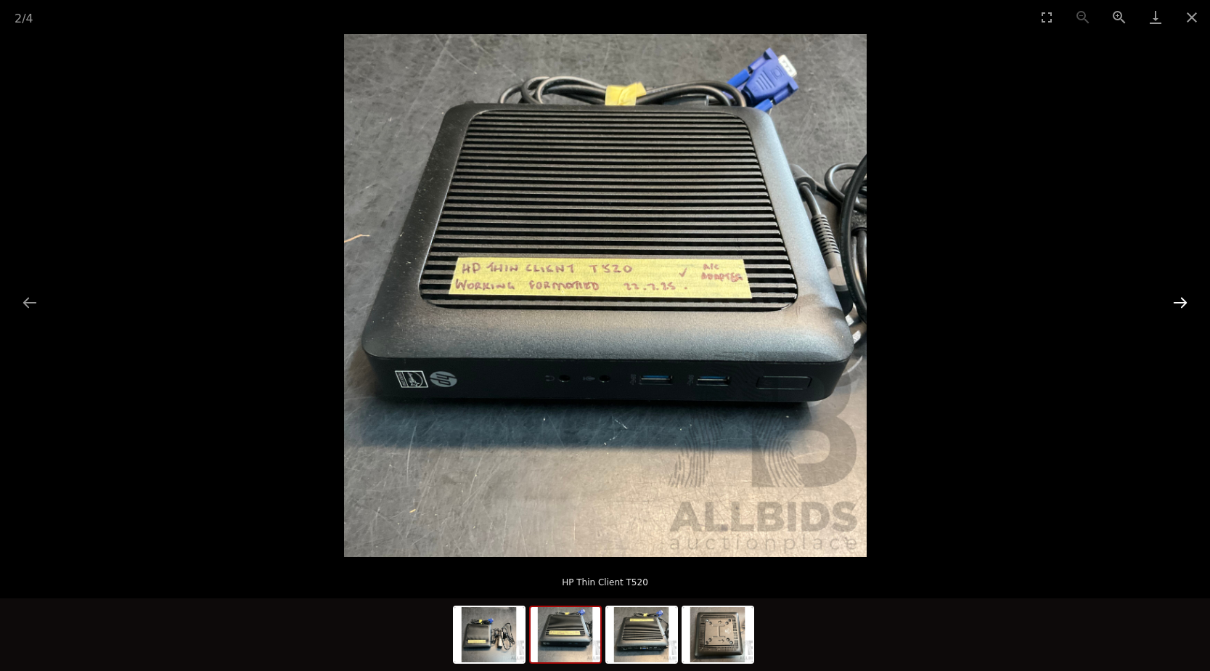
click at [1179, 302] on button "Next slide" at bounding box center [1180, 302] width 30 height 28
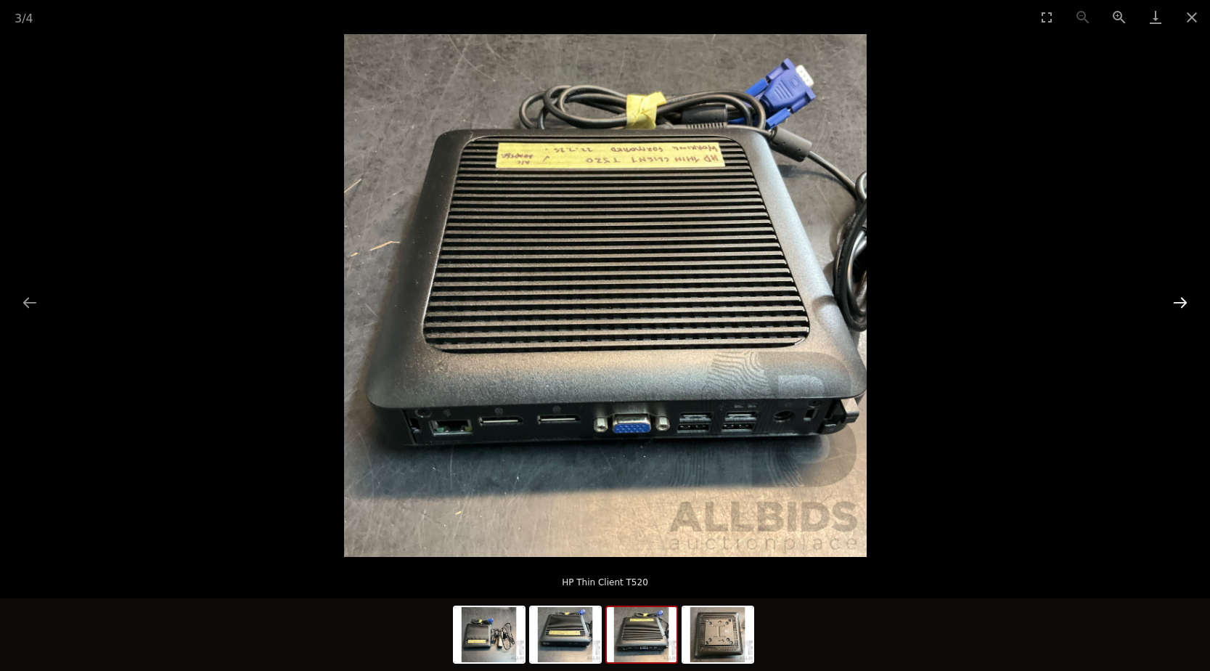
click at [1179, 302] on button "Next slide" at bounding box center [1180, 302] width 30 height 28
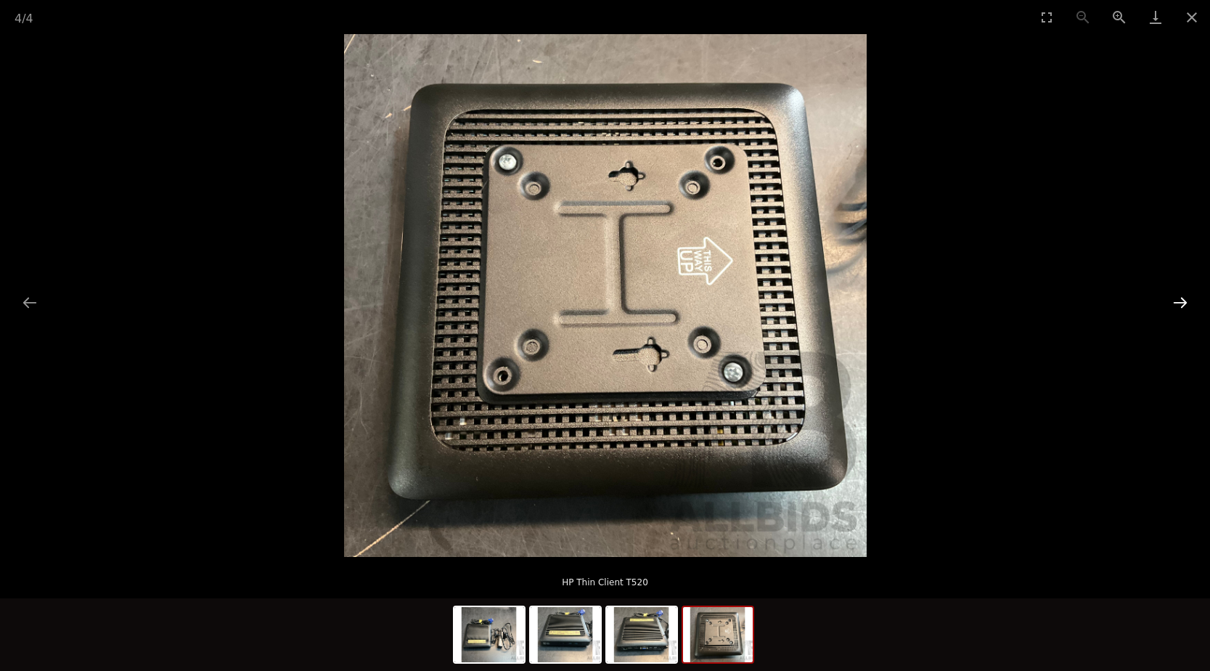
click at [1179, 302] on button "Next slide" at bounding box center [1180, 302] width 30 height 28
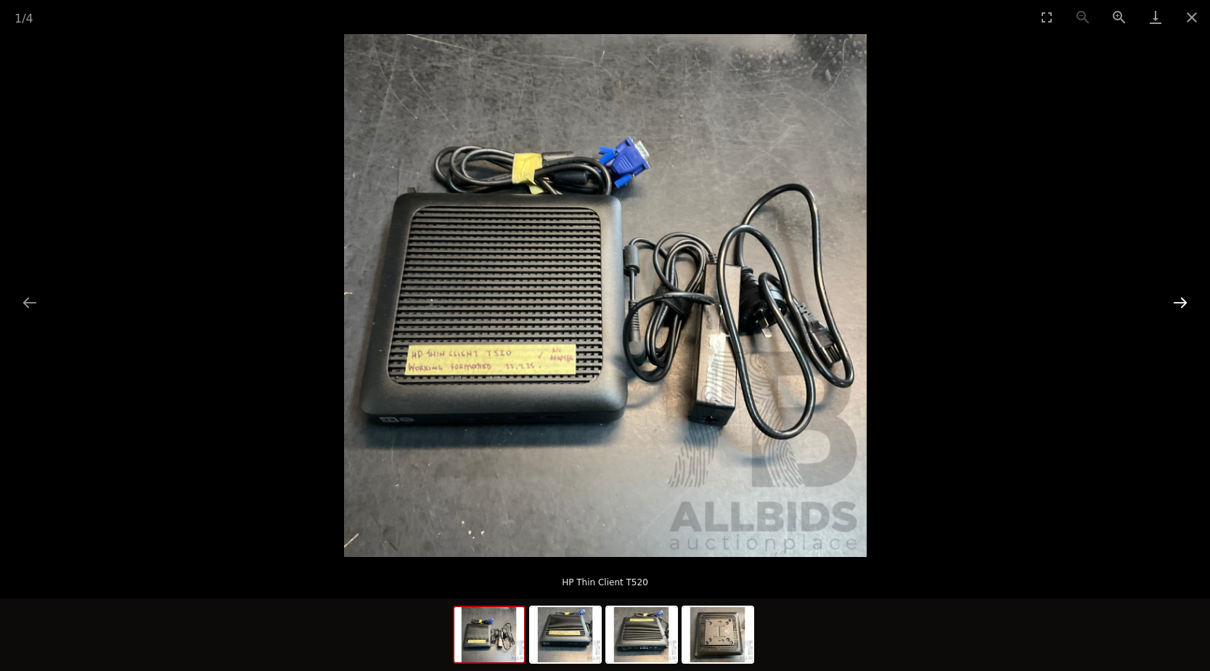
click at [1179, 302] on button "Next slide" at bounding box center [1180, 302] width 30 height 28
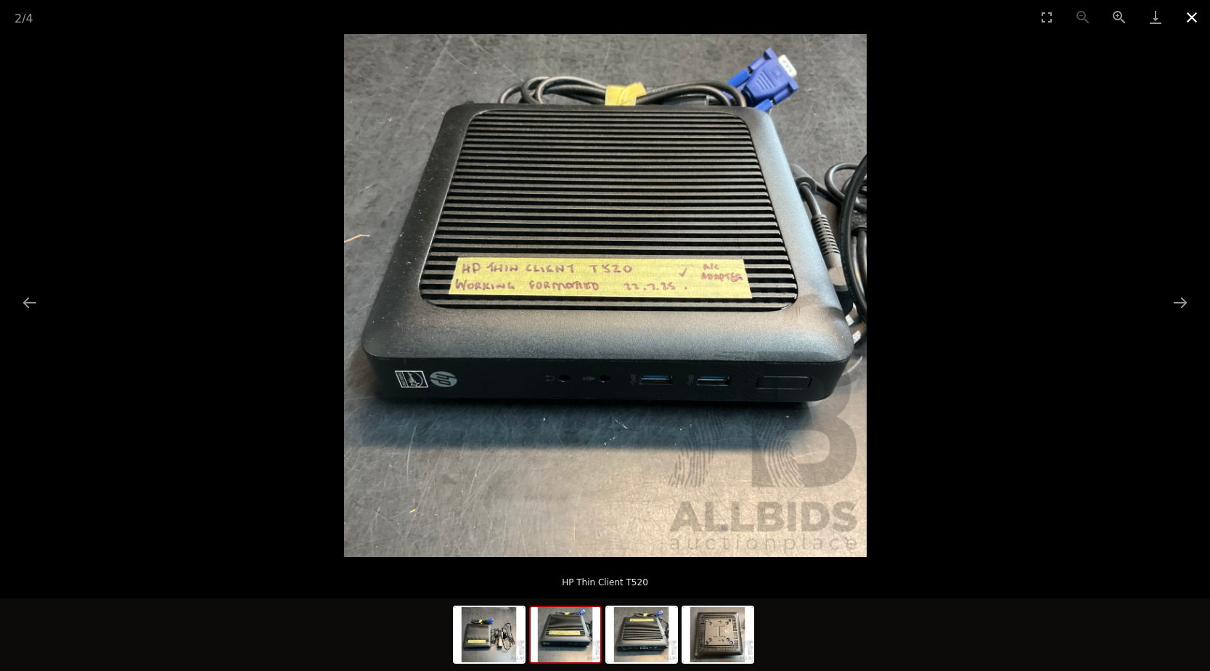
click at [1187, 12] on button "Close gallery" at bounding box center [1192, 17] width 36 height 34
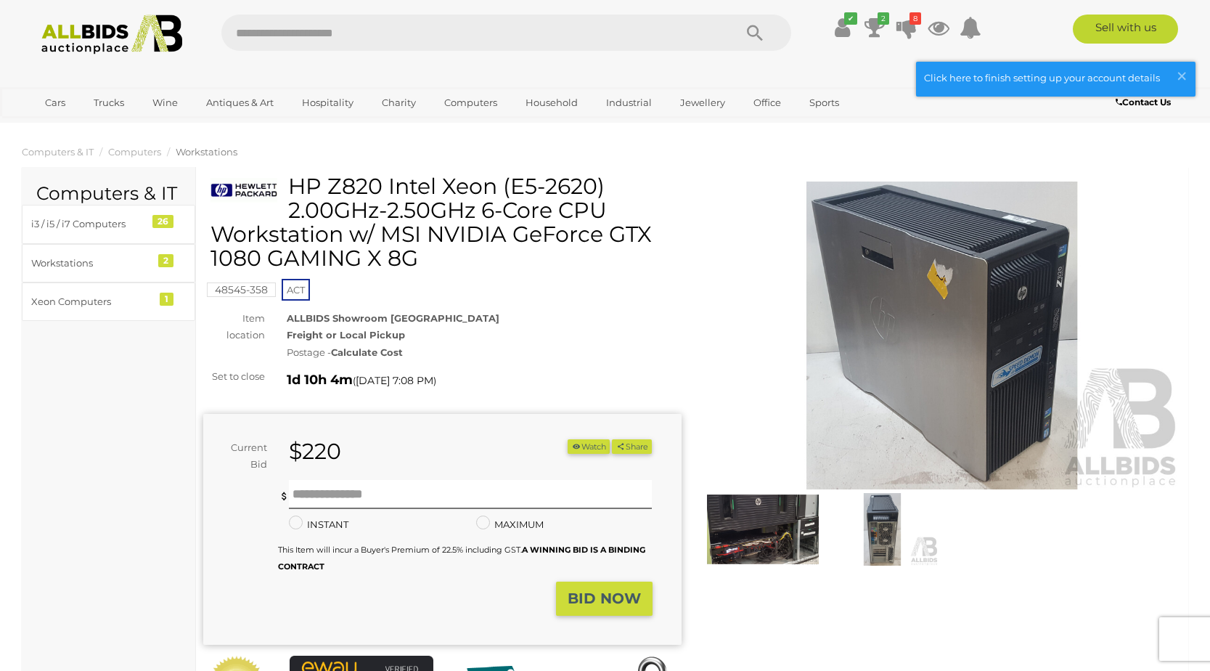
click at [902, 296] on img at bounding box center [942, 335] width 478 height 308
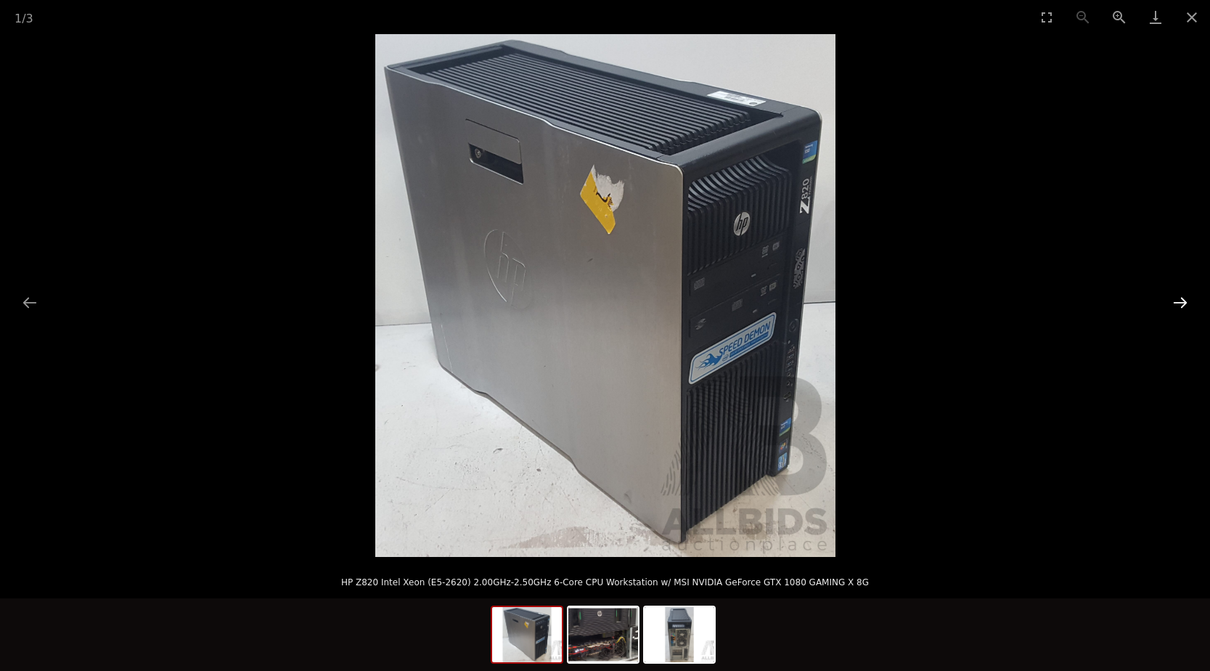
click at [1181, 303] on button "Next slide" at bounding box center [1180, 302] width 30 height 28
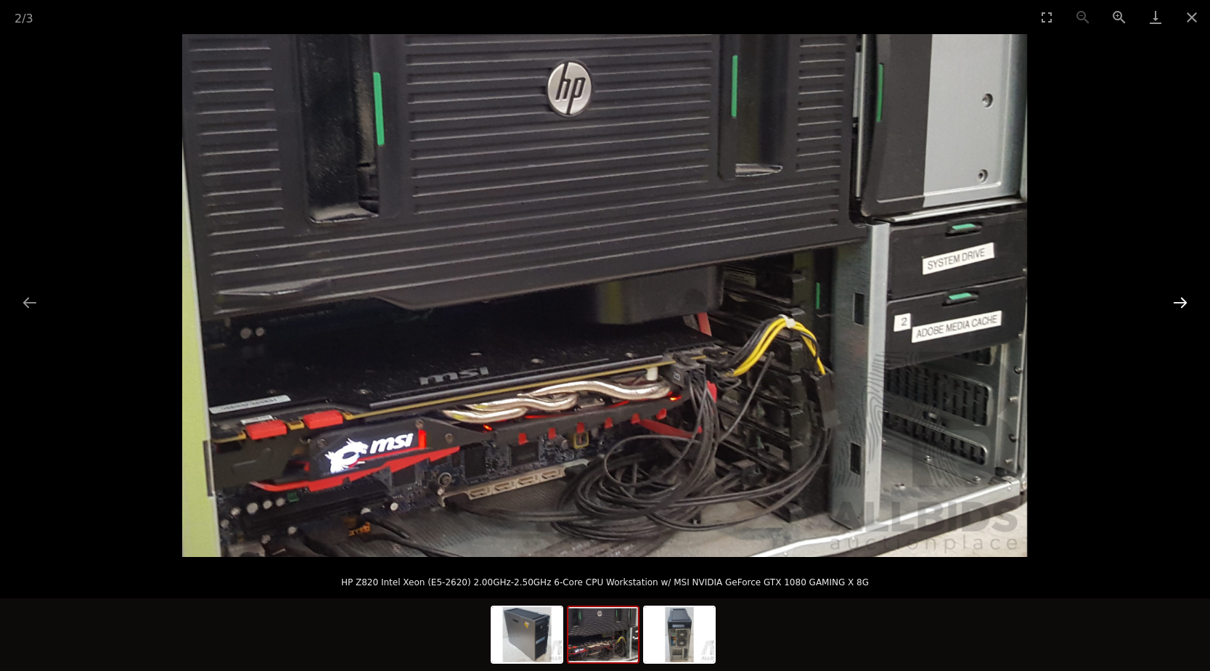
click at [1181, 303] on button "Next slide" at bounding box center [1180, 302] width 30 height 28
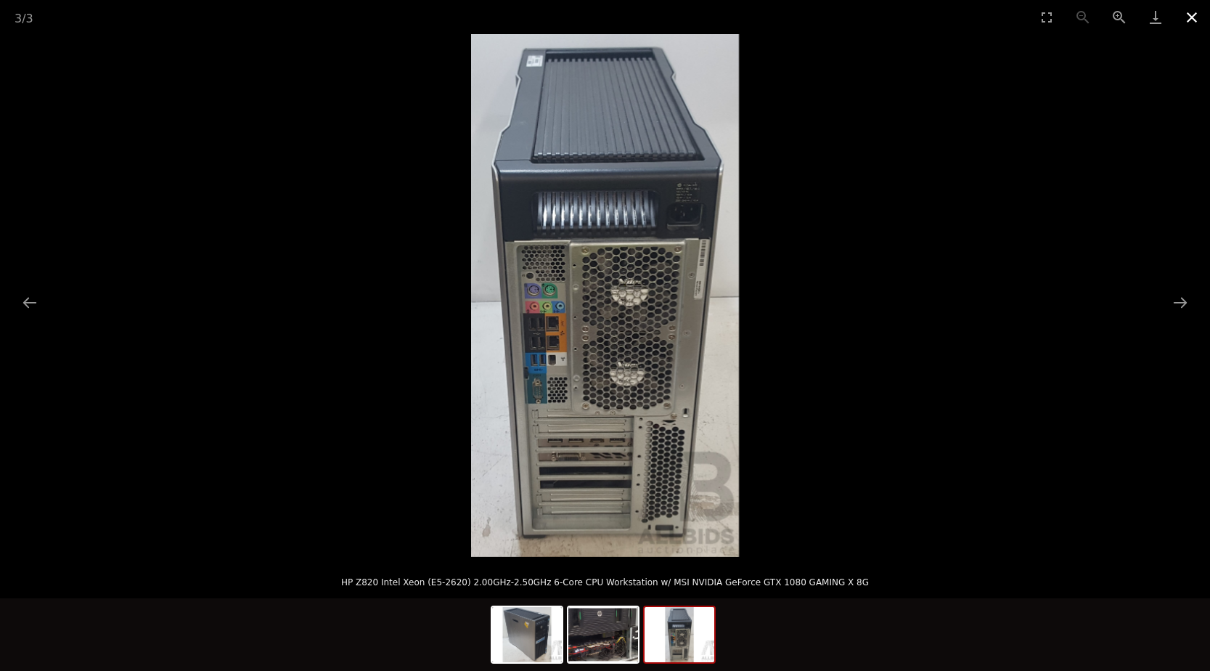
click at [1185, 16] on button "Close gallery" at bounding box center [1192, 17] width 36 height 34
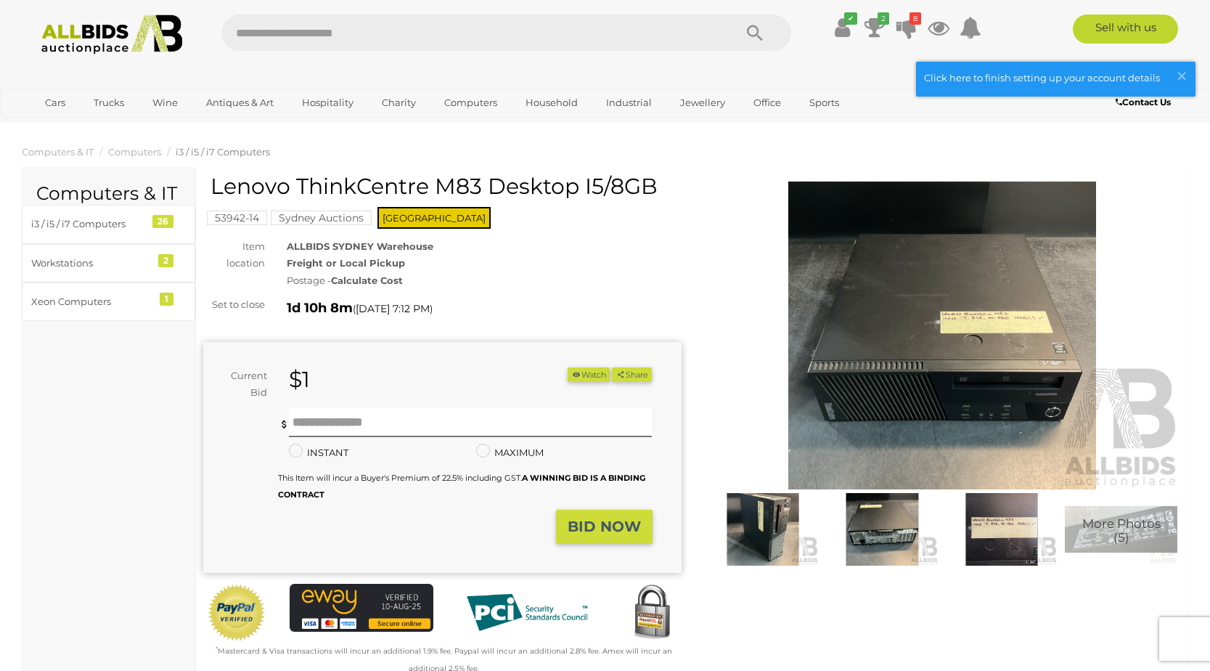
click at [1060, 375] on img at bounding box center [942, 335] width 478 height 308
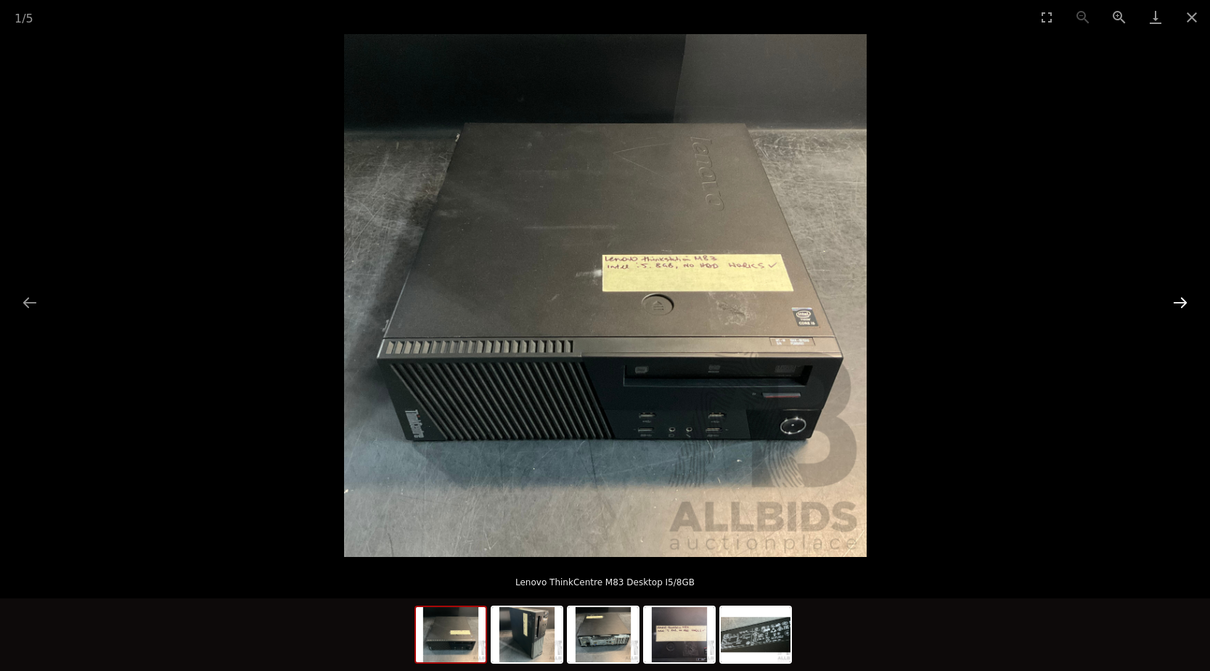
click at [1181, 303] on button "Next slide" at bounding box center [1180, 302] width 30 height 28
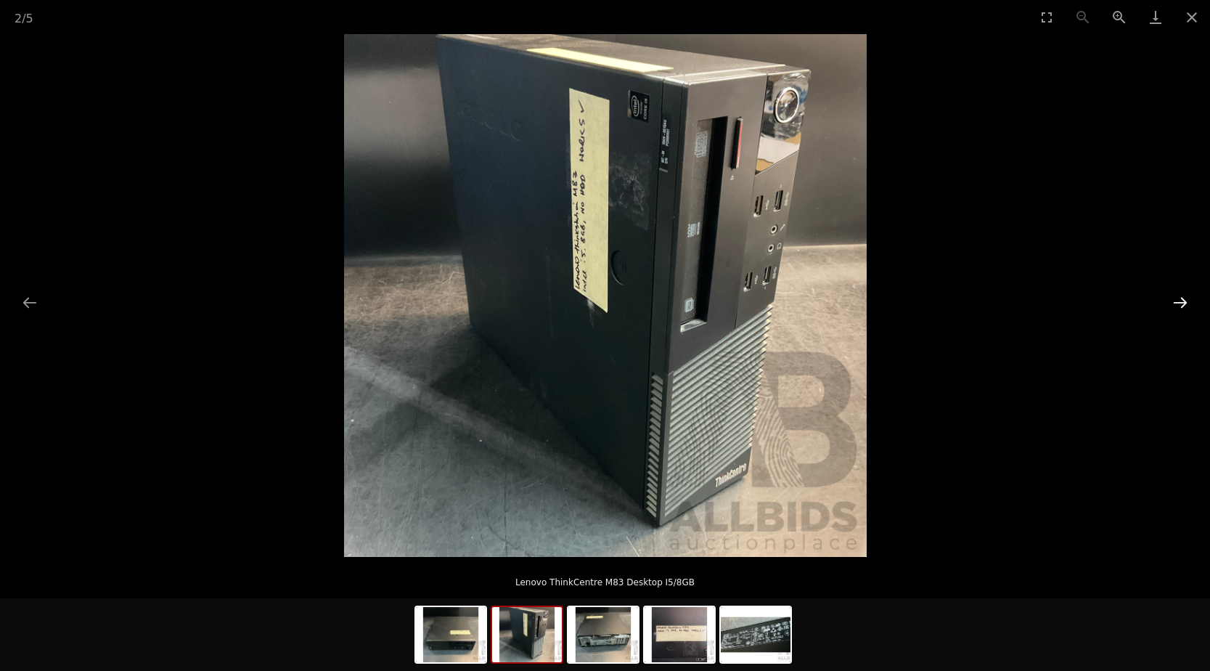
click at [1181, 303] on button "Next slide" at bounding box center [1180, 302] width 30 height 28
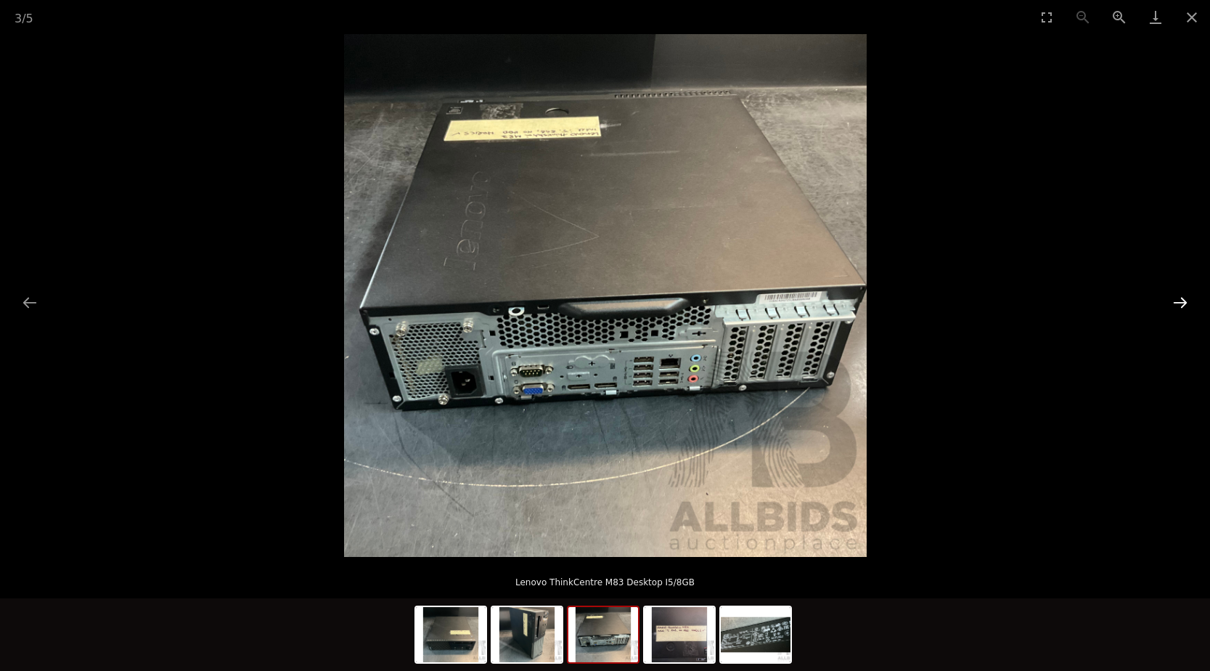
click at [1181, 302] on button "Next slide" at bounding box center [1180, 302] width 30 height 28
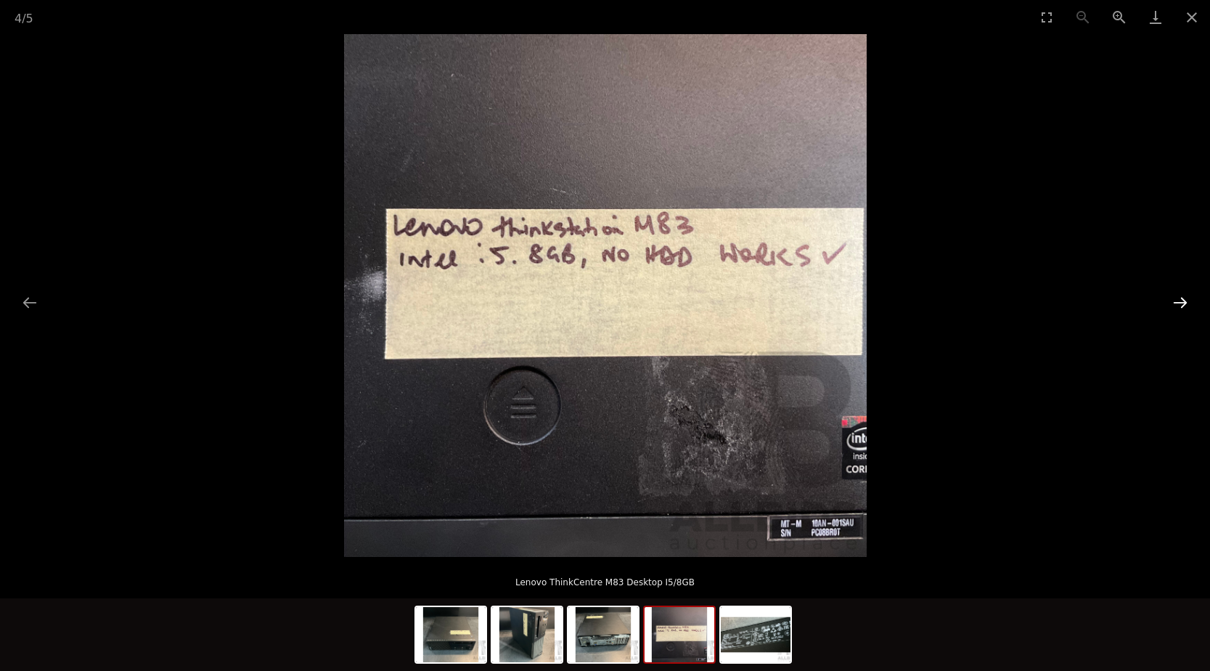
click at [1181, 302] on button "Next slide" at bounding box center [1180, 302] width 30 height 28
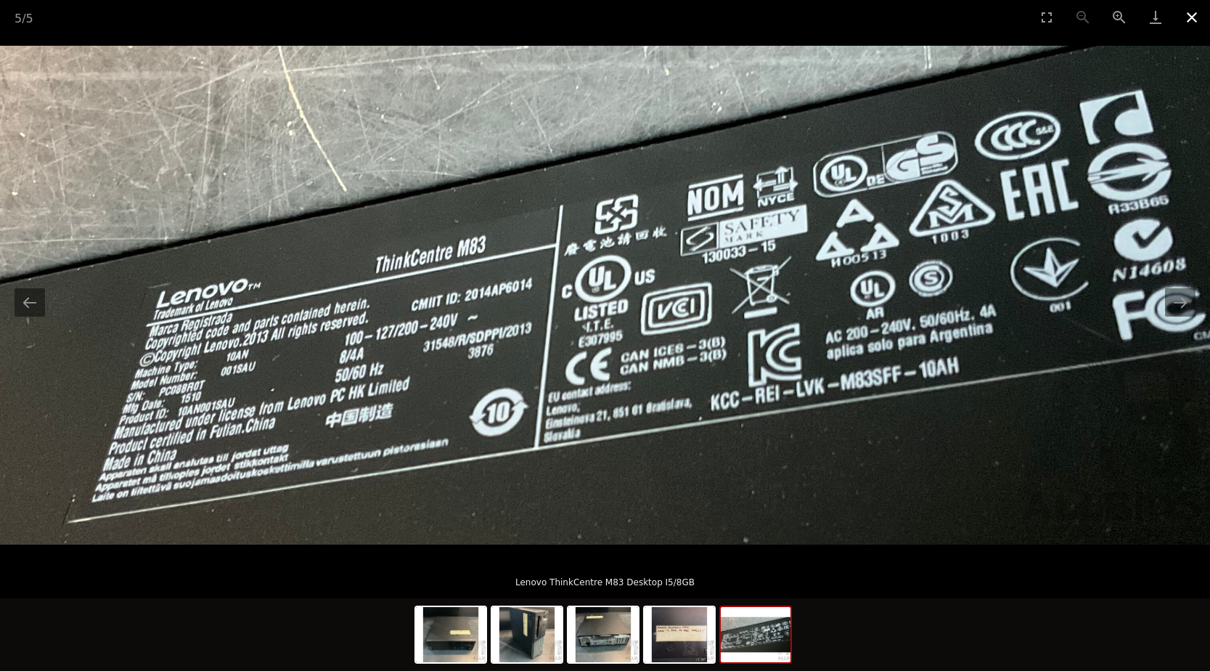
click at [1187, 15] on button "Close gallery" at bounding box center [1192, 17] width 36 height 34
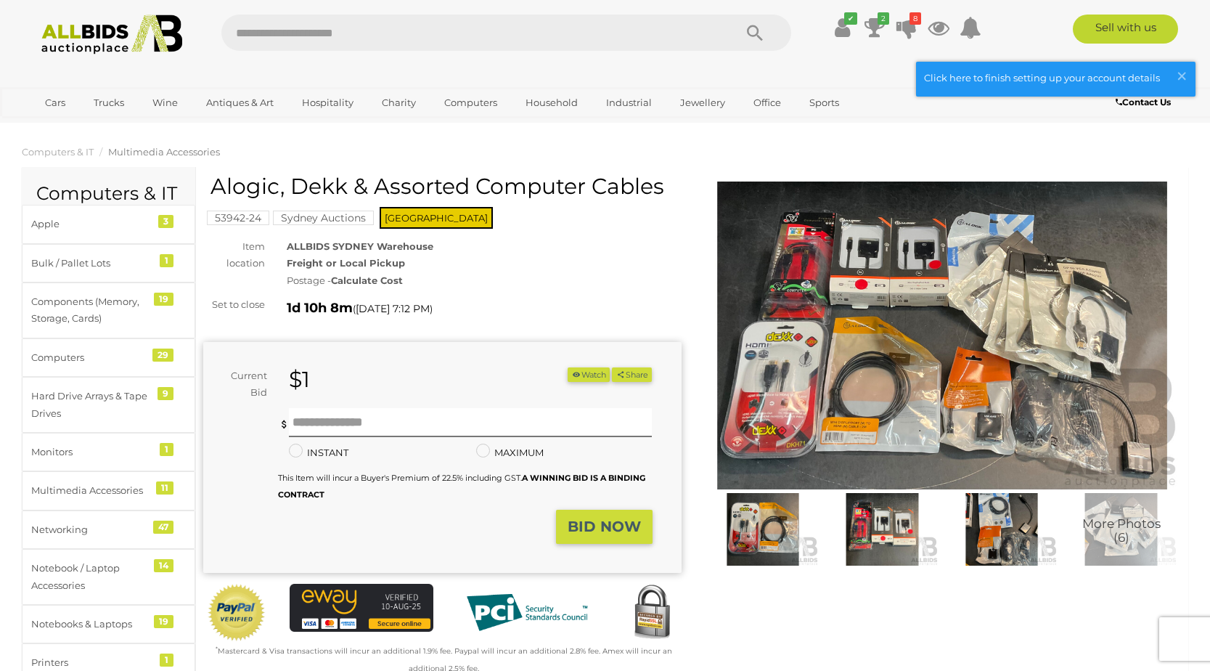
click at [748, 352] on img at bounding box center [942, 335] width 478 height 308
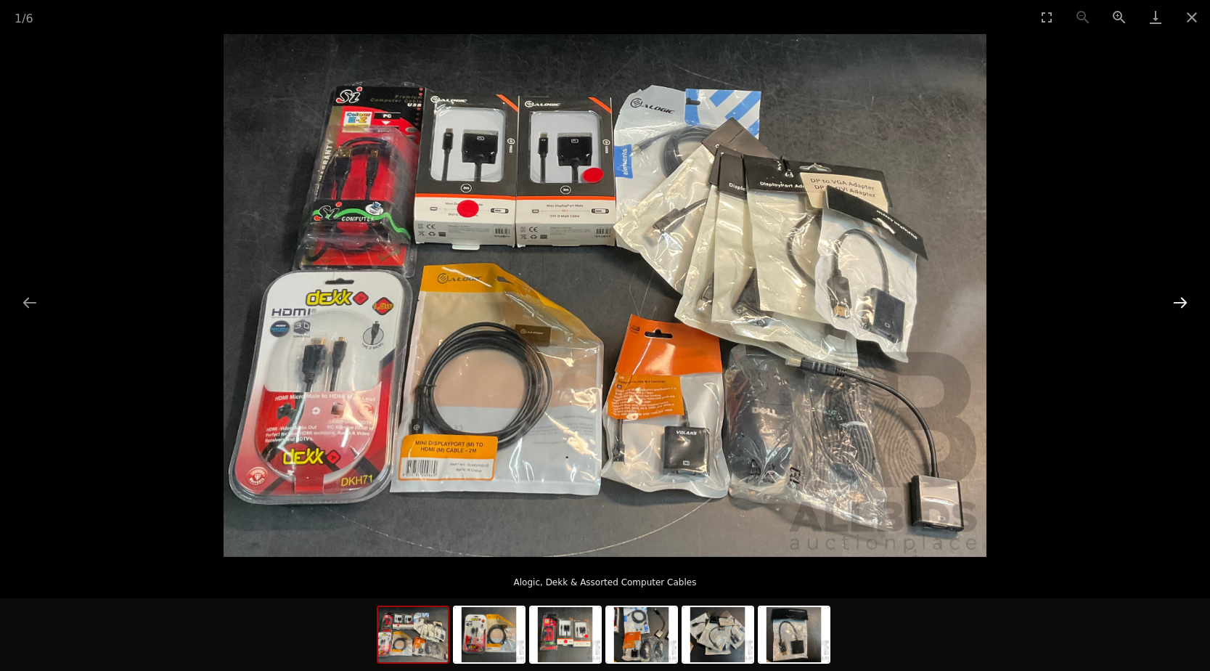
click at [1182, 295] on button "Next slide" at bounding box center [1180, 302] width 30 height 28
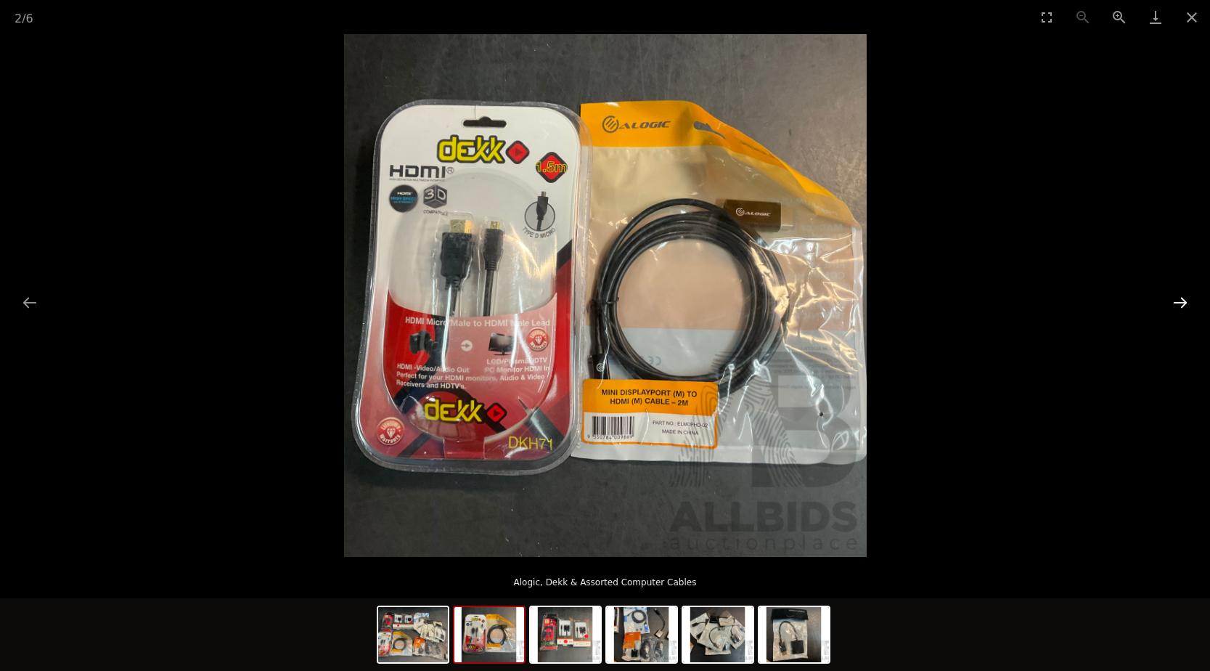
click at [1182, 295] on button "Next slide" at bounding box center [1180, 302] width 30 height 28
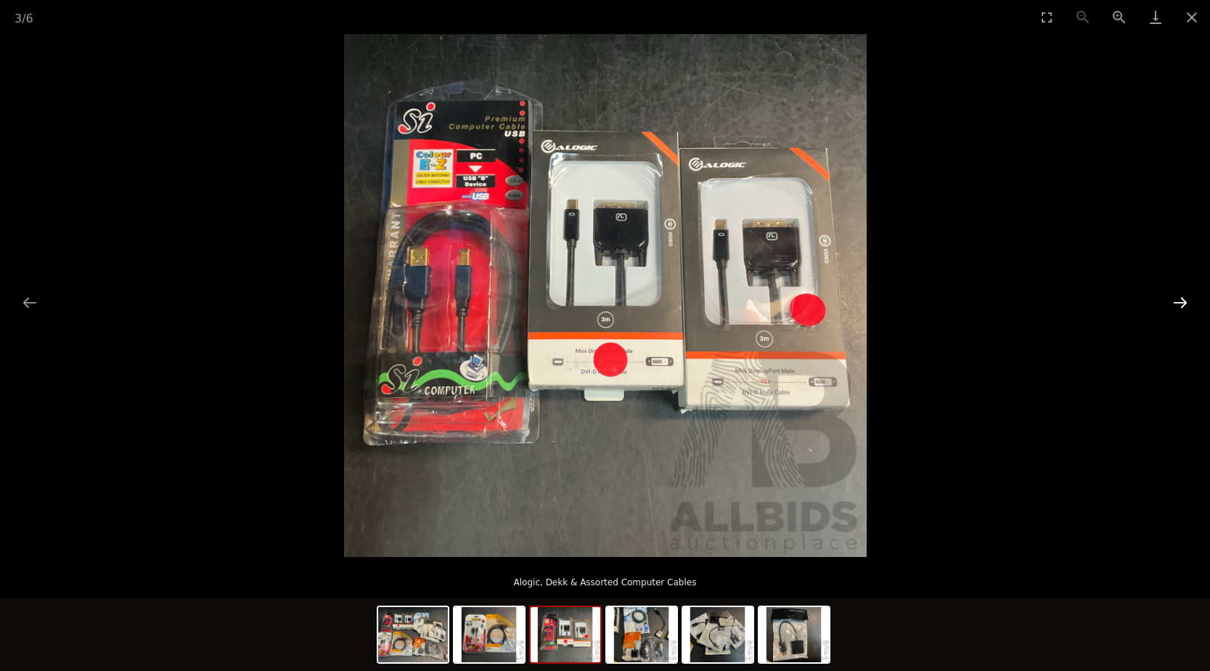
click at [1182, 295] on button "Next slide" at bounding box center [1180, 302] width 30 height 28
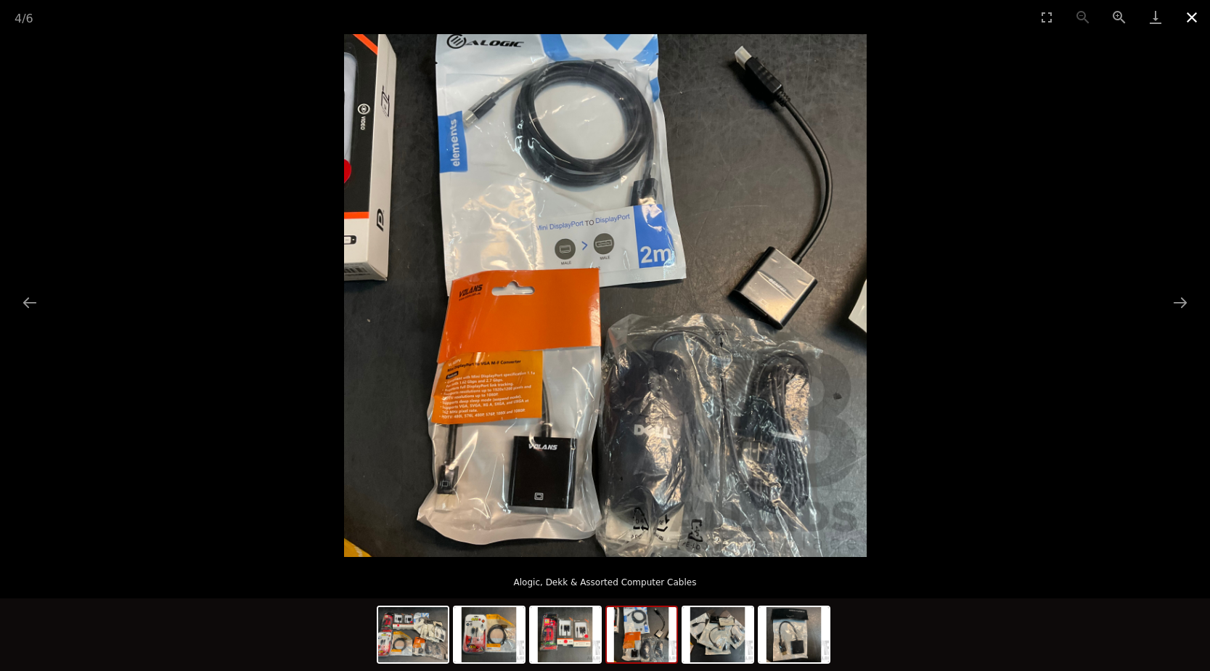
click at [1192, 22] on button "Close gallery" at bounding box center [1192, 17] width 36 height 34
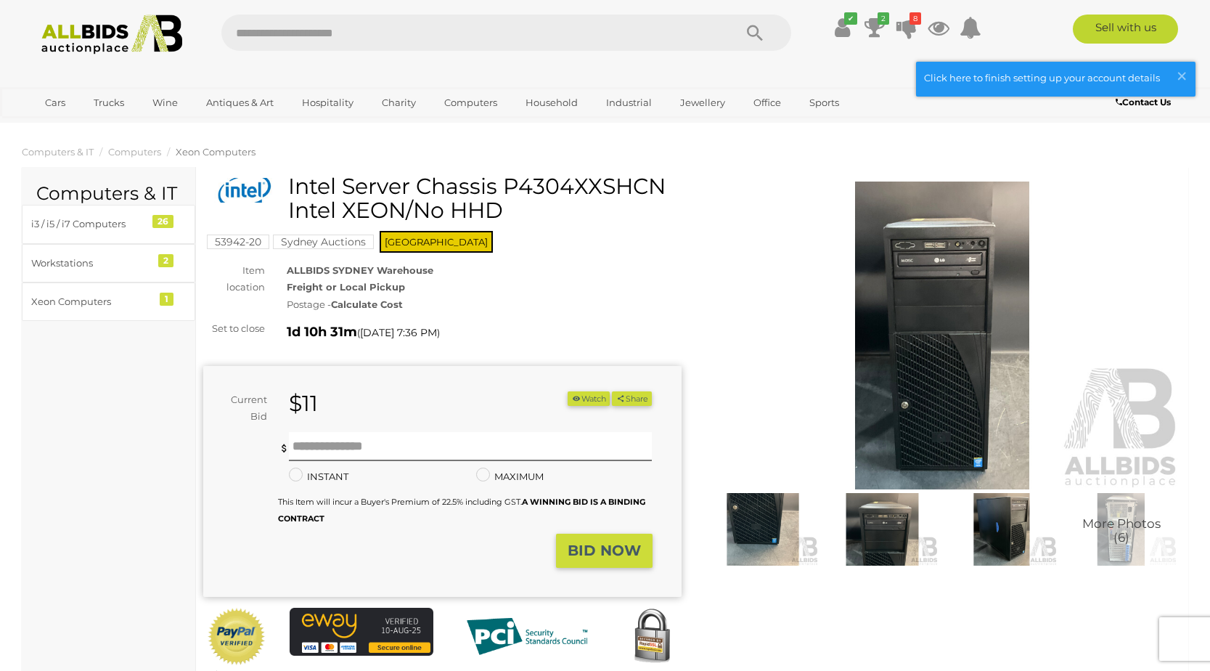
click at [971, 428] on img at bounding box center [942, 335] width 478 height 308
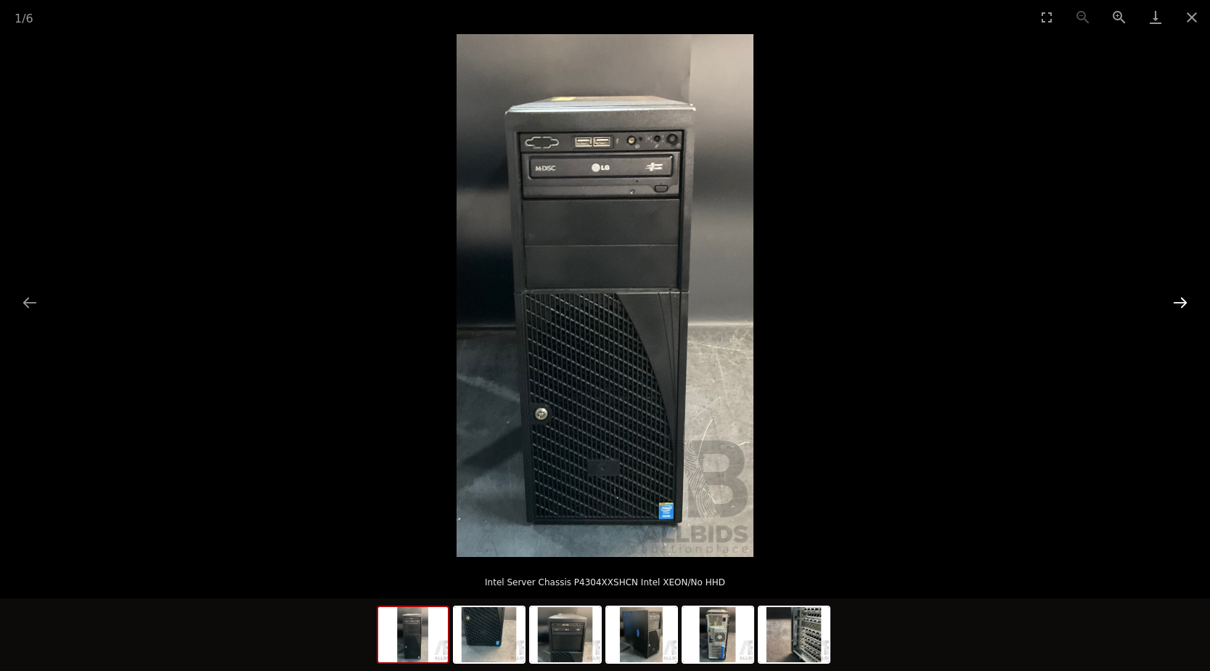
click at [1174, 307] on button "Next slide" at bounding box center [1180, 302] width 30 height 28
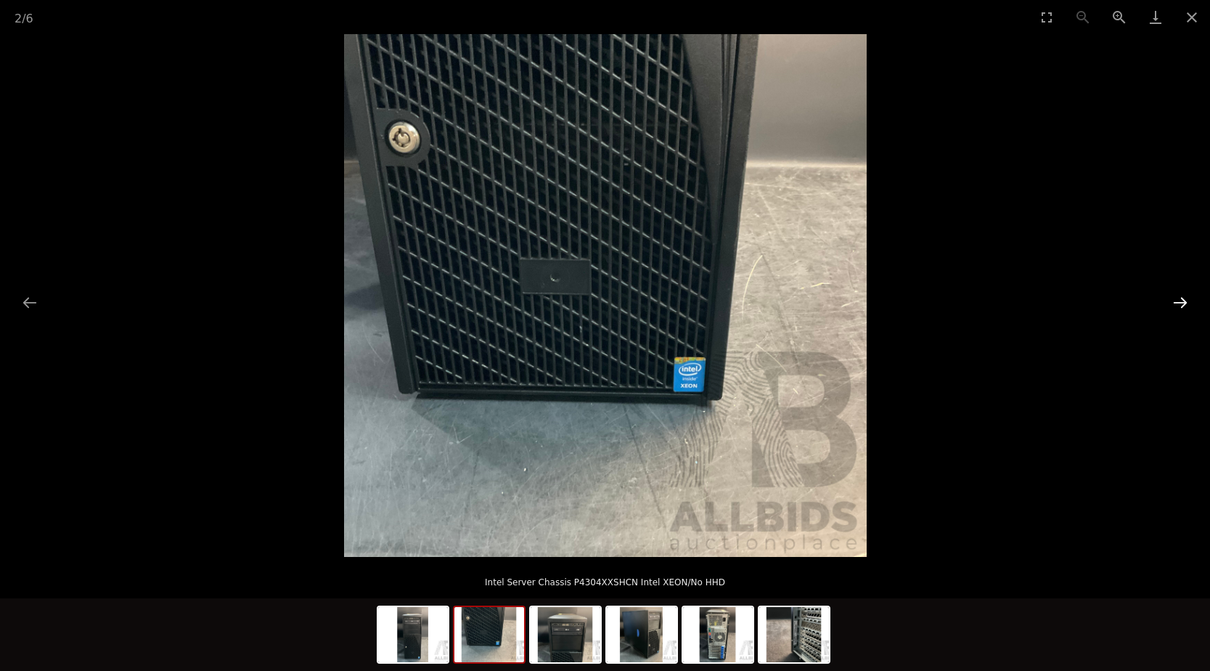
click at [1174, 307] on button "Next slide" at bounding box center [1180, 302] width 30 height 28
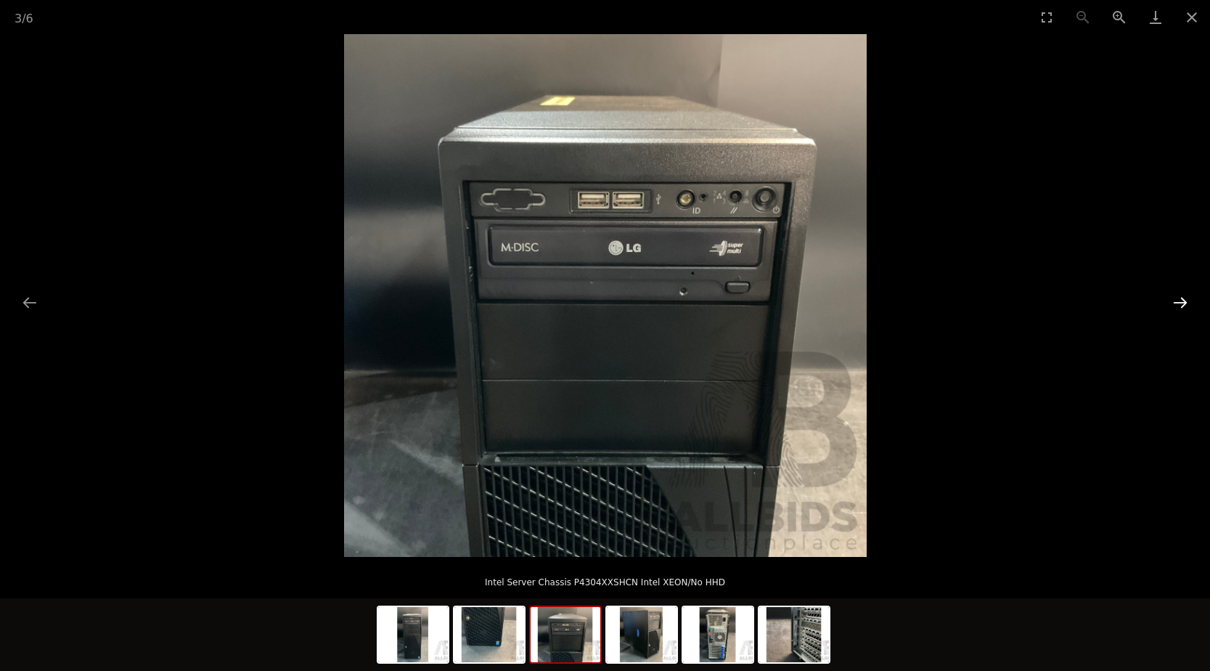
click at [1174, 307] on button "Next slide" at bounding box center [1180, 302] width 30 height 28
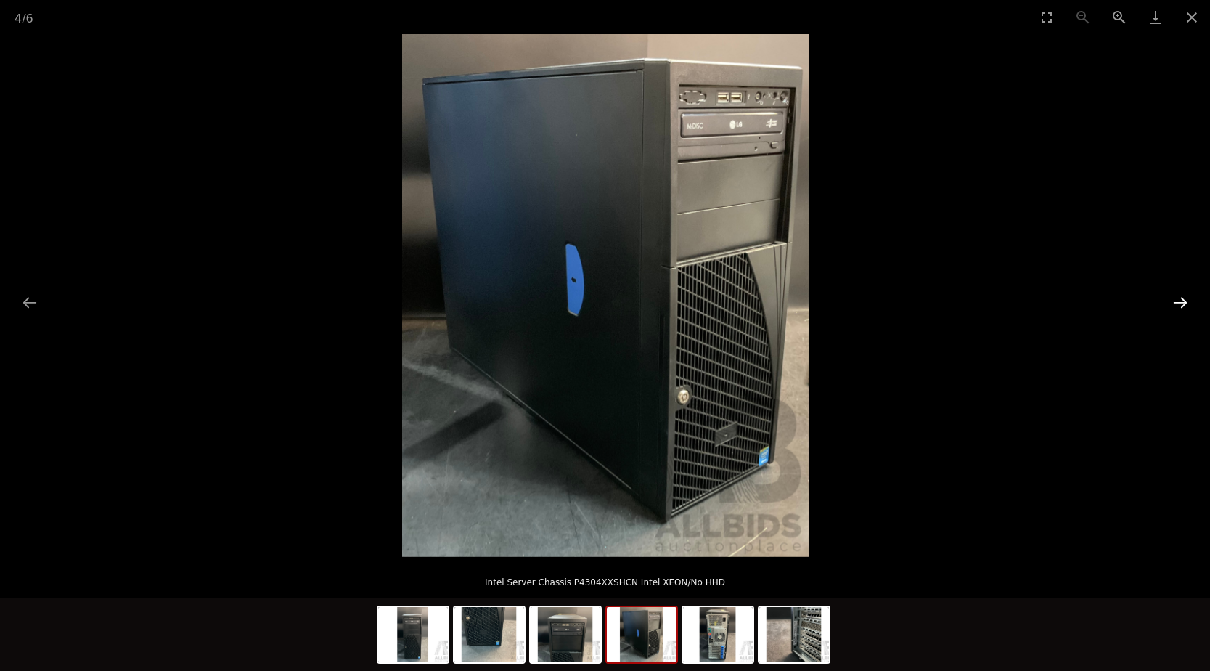
click at [1174, 307] on button "Next slide" at bounding box center [1180, 302] width 30 height 28
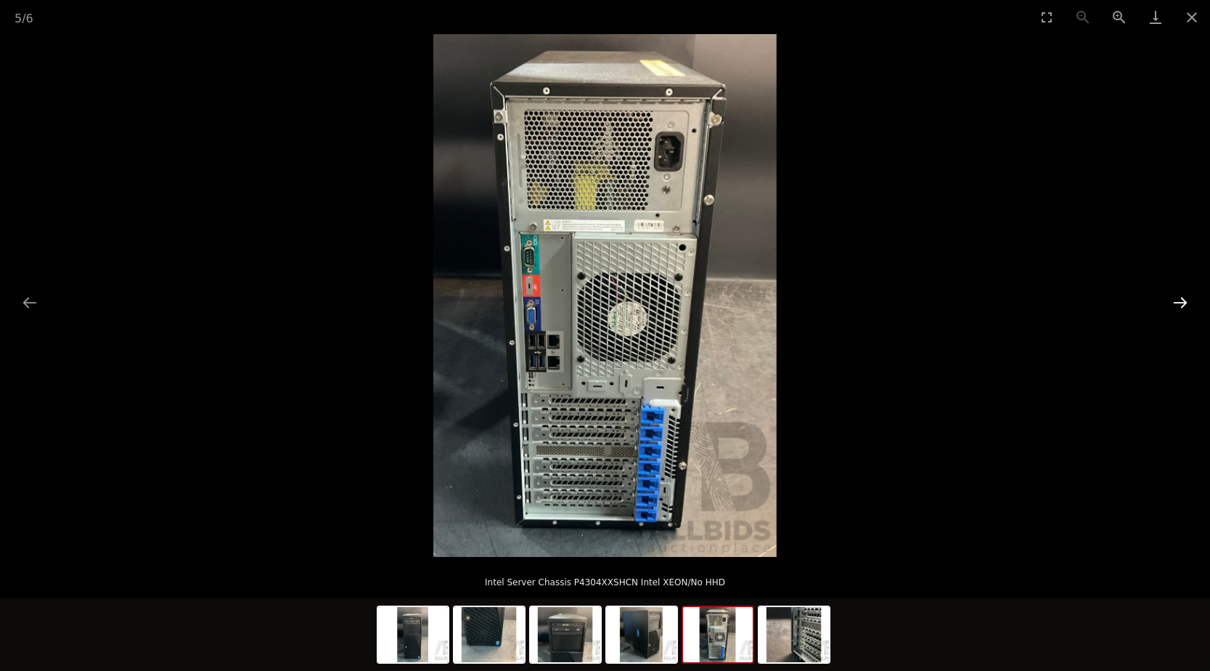
click at [1174, 307] on button "Next slide" at bounding box center [1180, 302] width 30 height 28
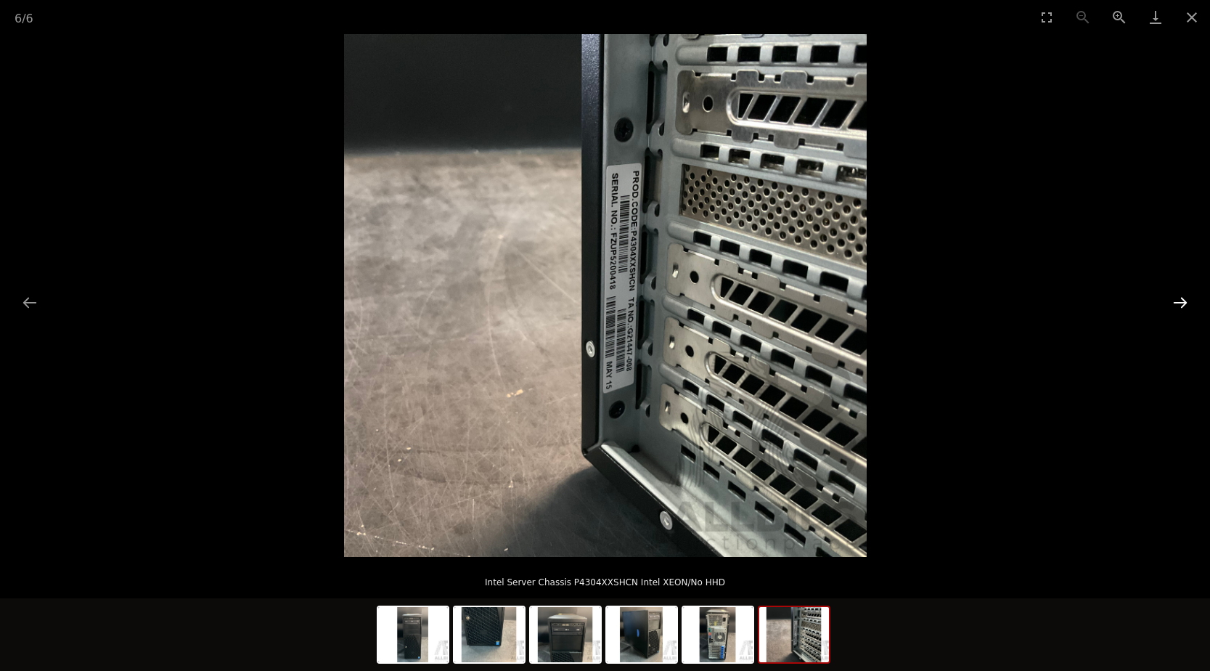
click at [1174, 307] on button "Next slide" at bounding box center [1180, 302] width 30 height 28
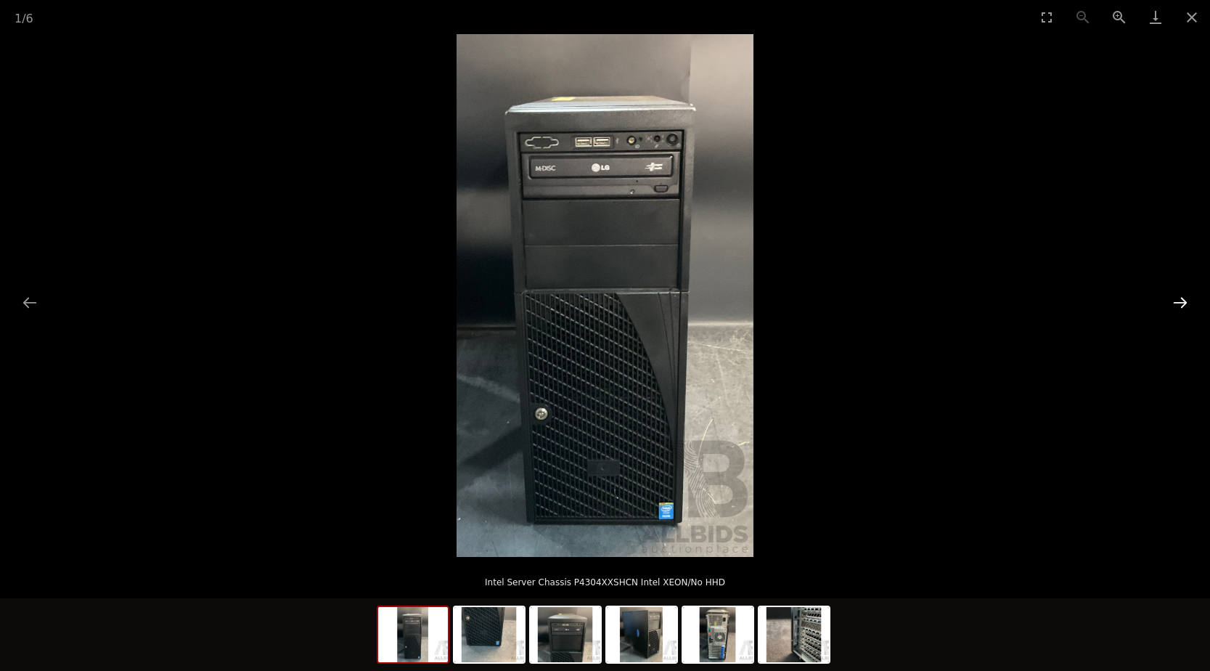
click at [1174, 307] on button "Next slide" at bounding box center [1180, 302] width 30 height 28
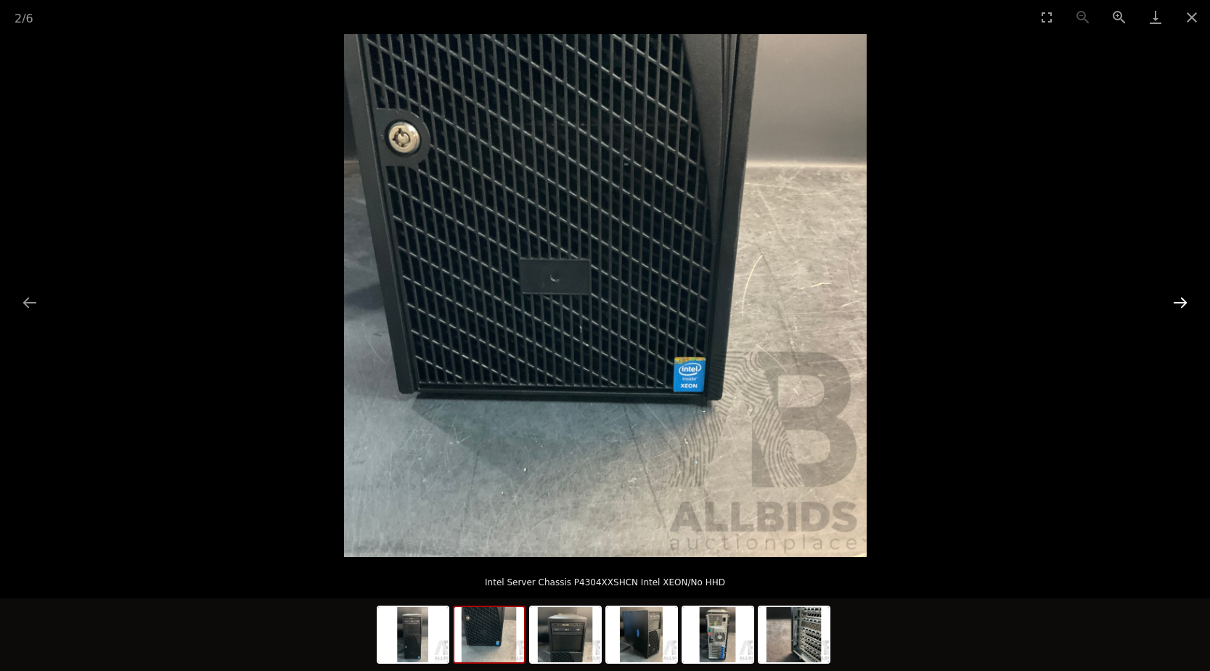
click at [1179, 308] on button "Next slide" at bounding box center [1180, 302] width 30 height 28
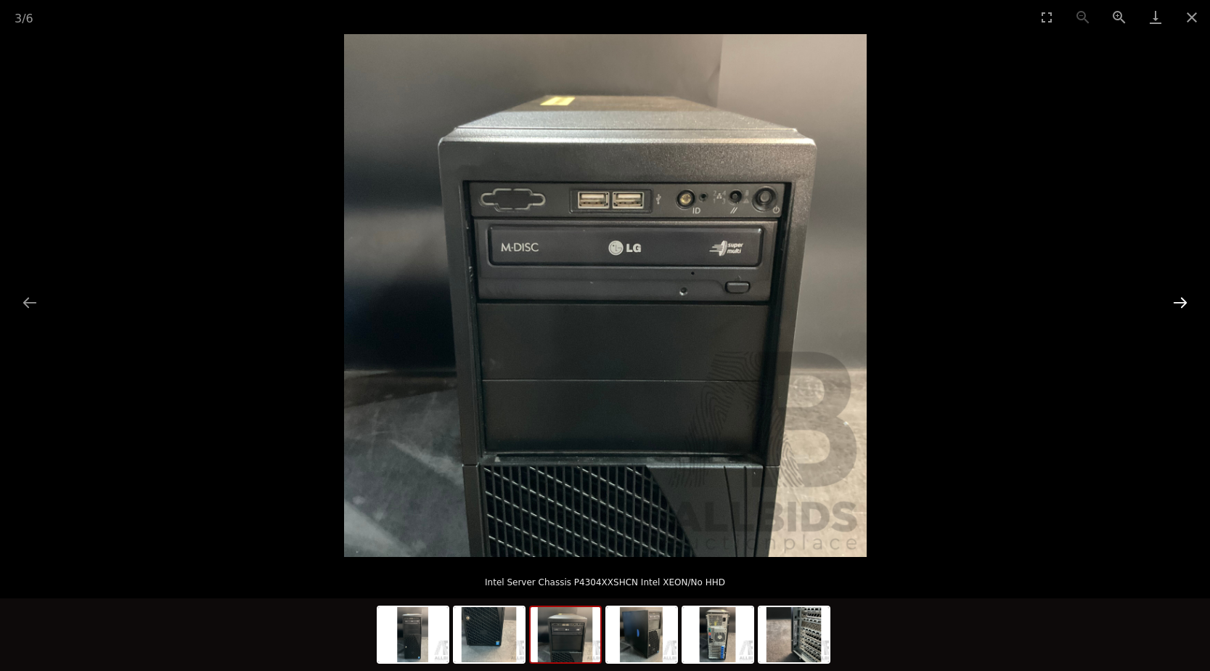
click at [1179, 308] on button "Next slide" at bounding box center [1180, 302] width 30 height 28
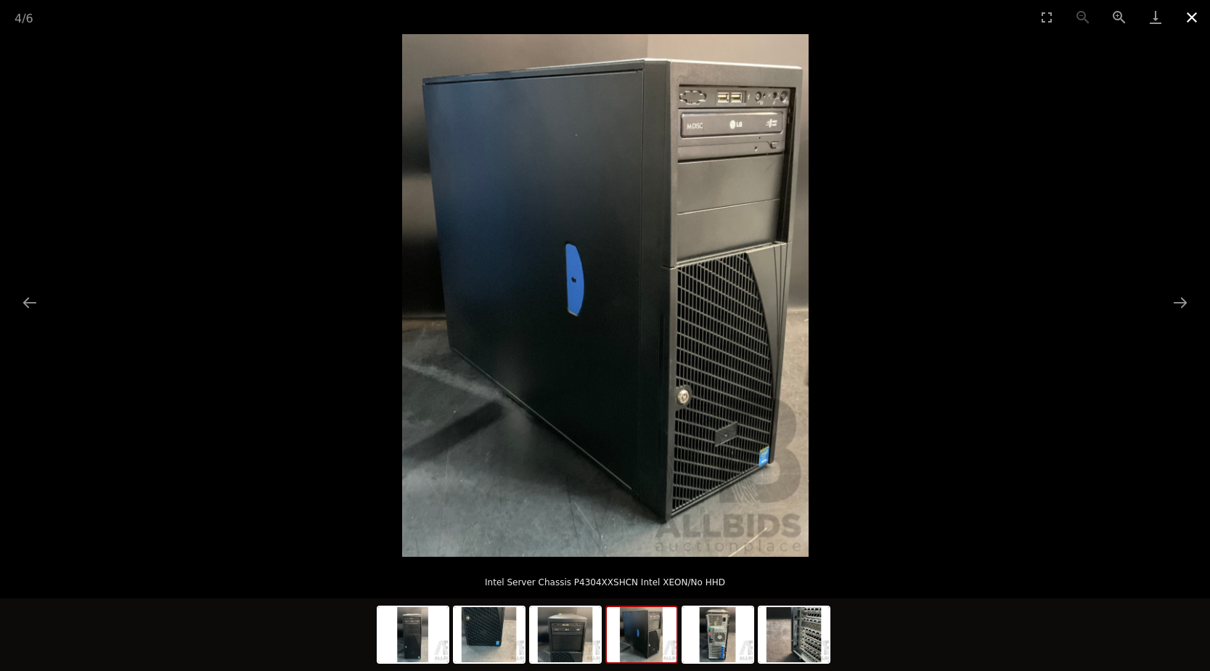
click at [1190, 22] on button "Close gallery" at bounding box center [1192, 17] width 36 height 34
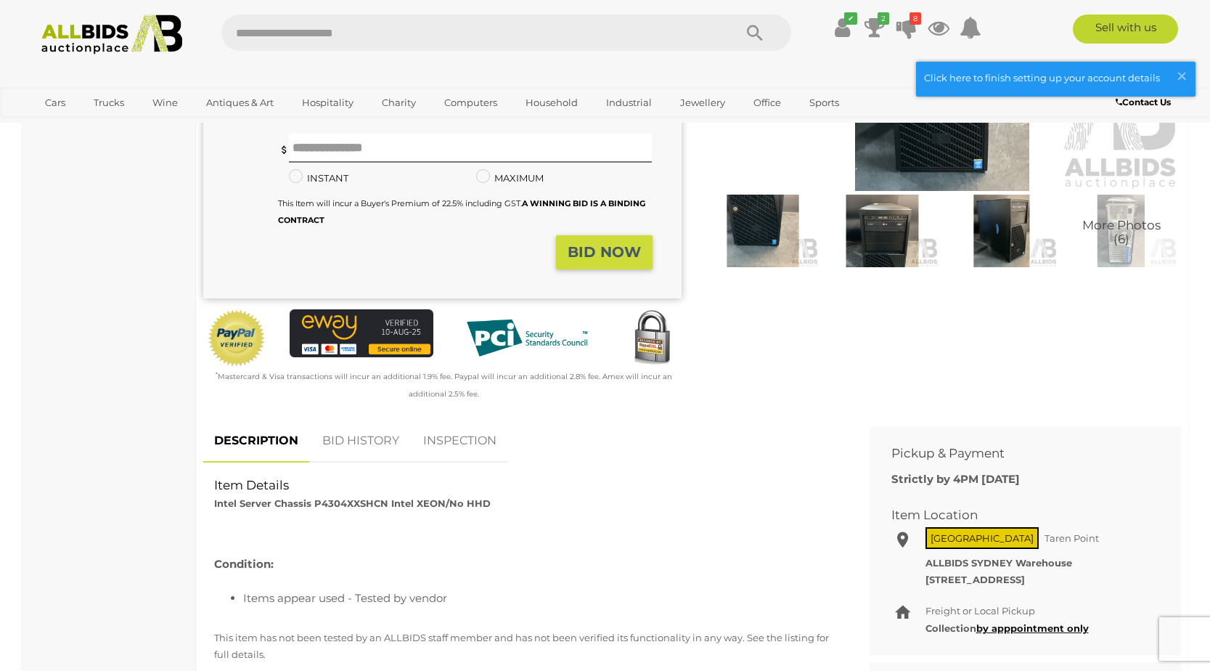
scroll to position [581, 0]
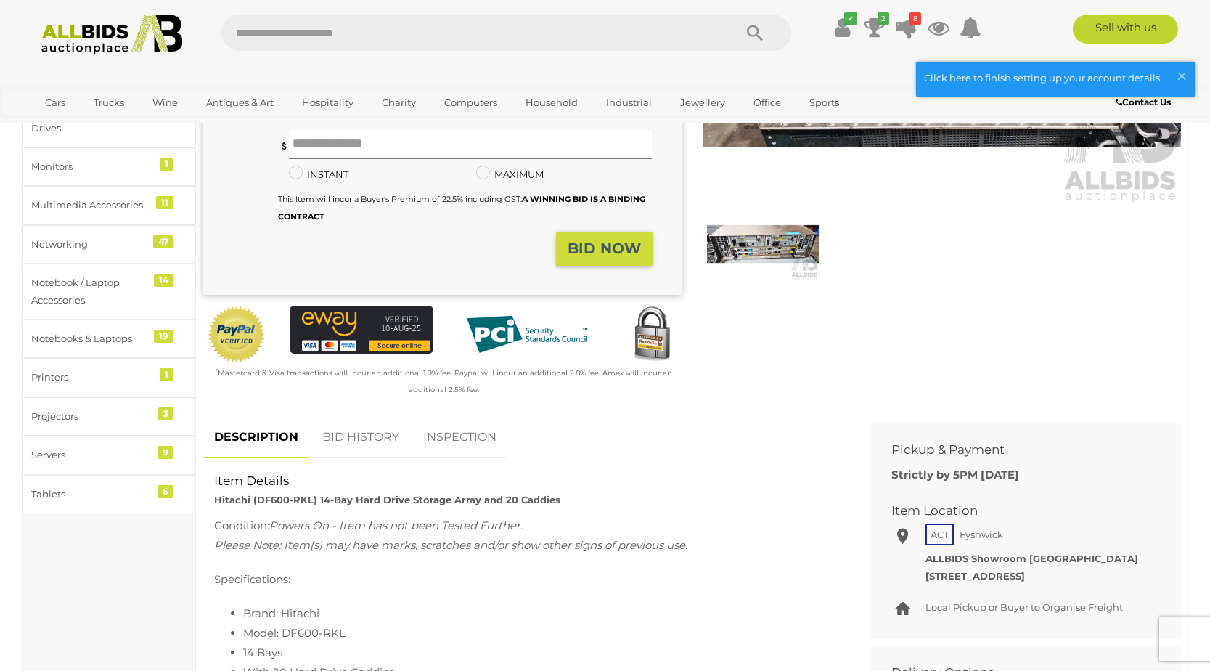
scroll to position [73, 0]
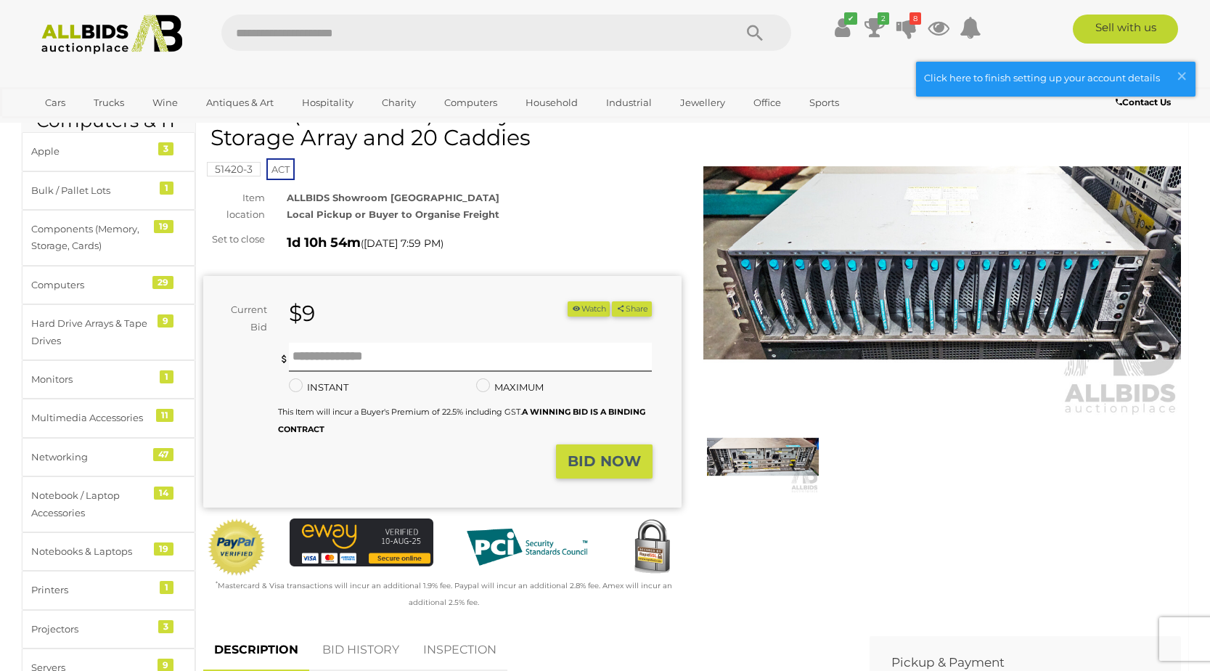
click at [925, 271] on img at bounding box center [942, 263] width 478 height 308
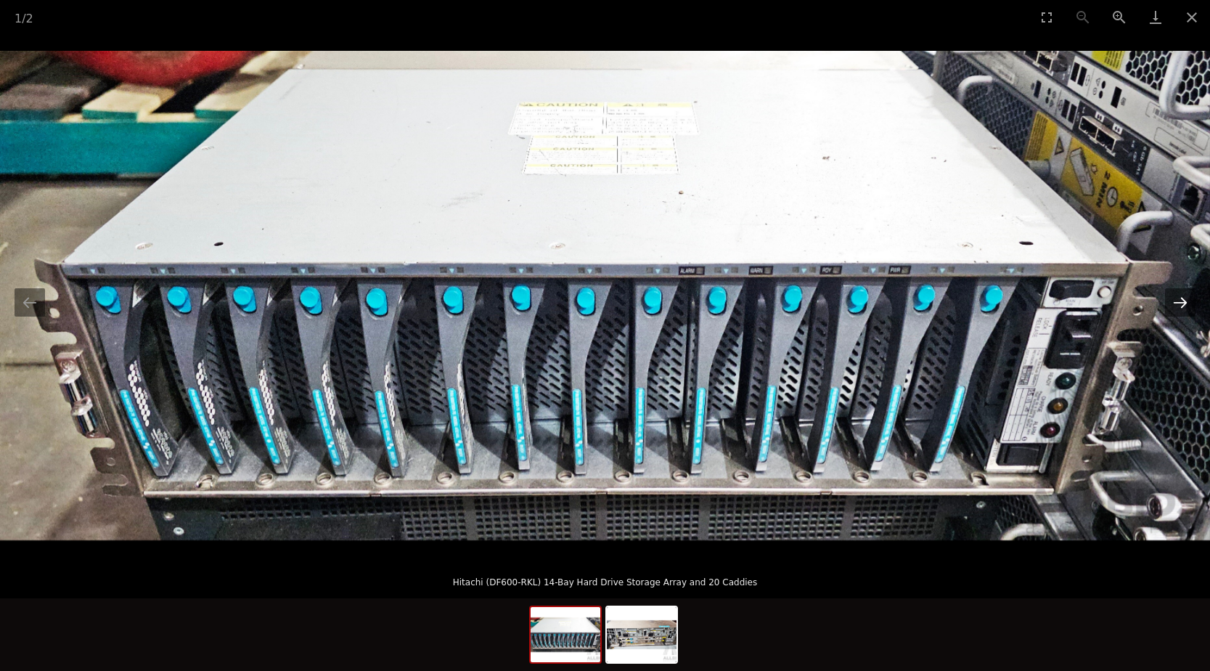
click at [1174, 306] on button "Next slide" at bounding box center [1180, 302] width 30 height 28
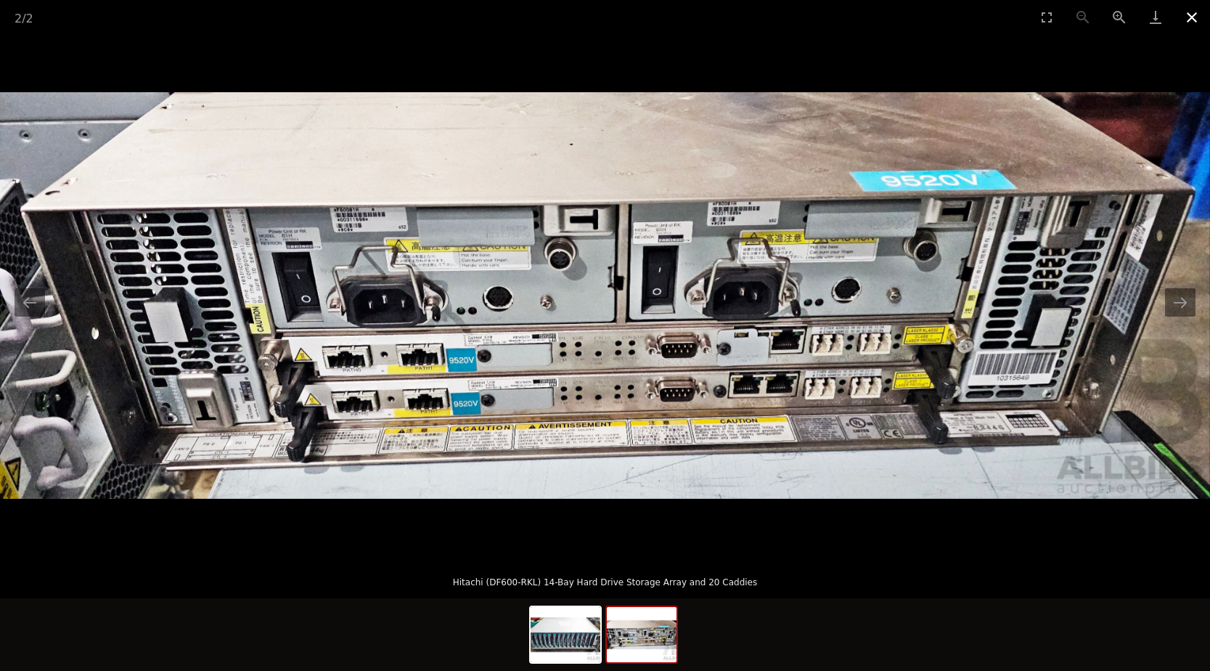
click at [1192, 20] on button "Close gallery" at bounding box center [1192, 17] width 36 height 34
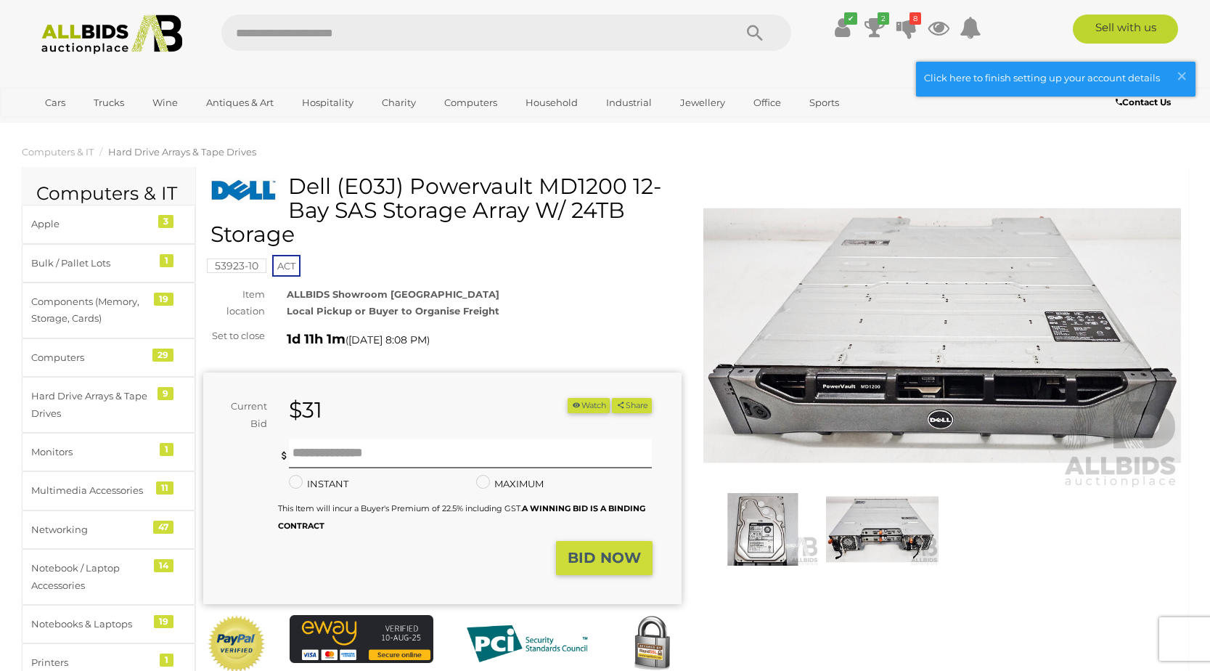
click at [912, 420] on img at bounding box center [942, 335] width 478 height 308
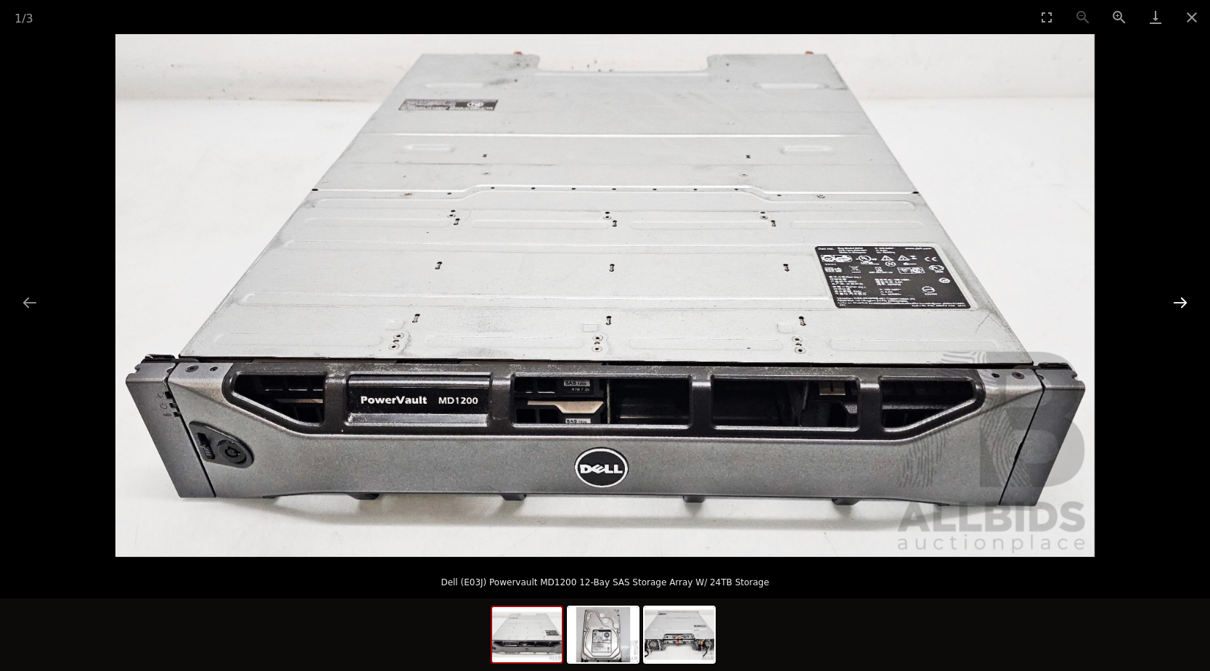
click at [1176, 310] on button "Next slide" at bounding box center [1180, 302] width 30 height 28
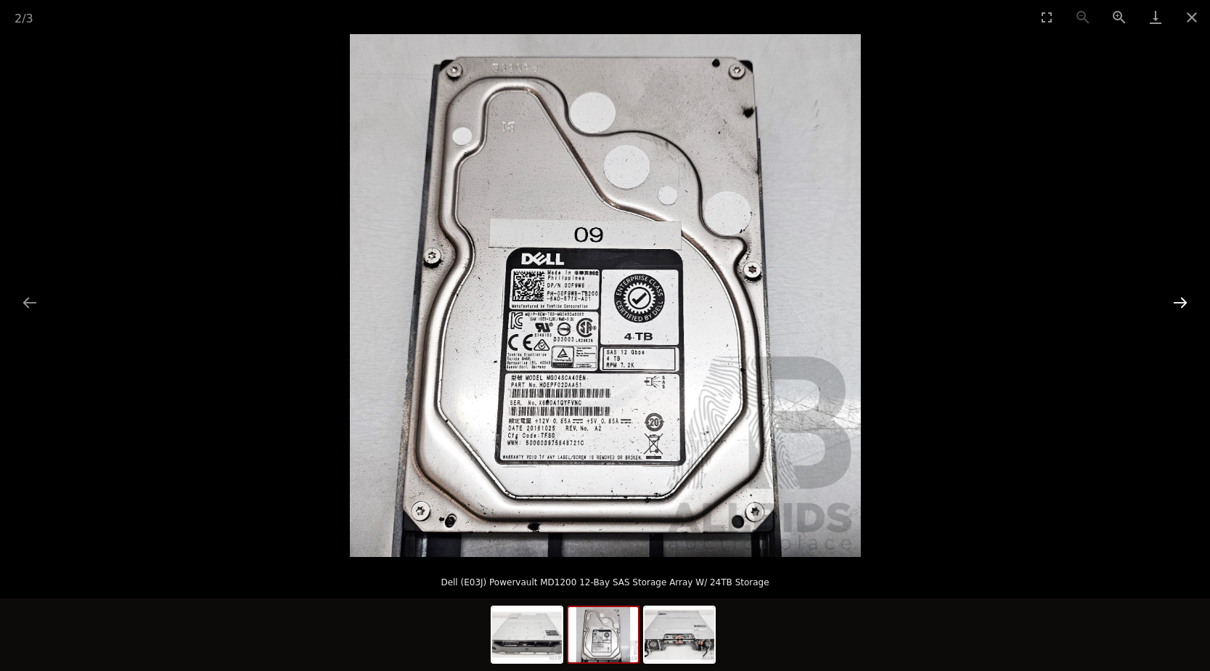
click at [1176, 310] on button "Next slide" at bounding box center [1180, 302] width 30 height 28
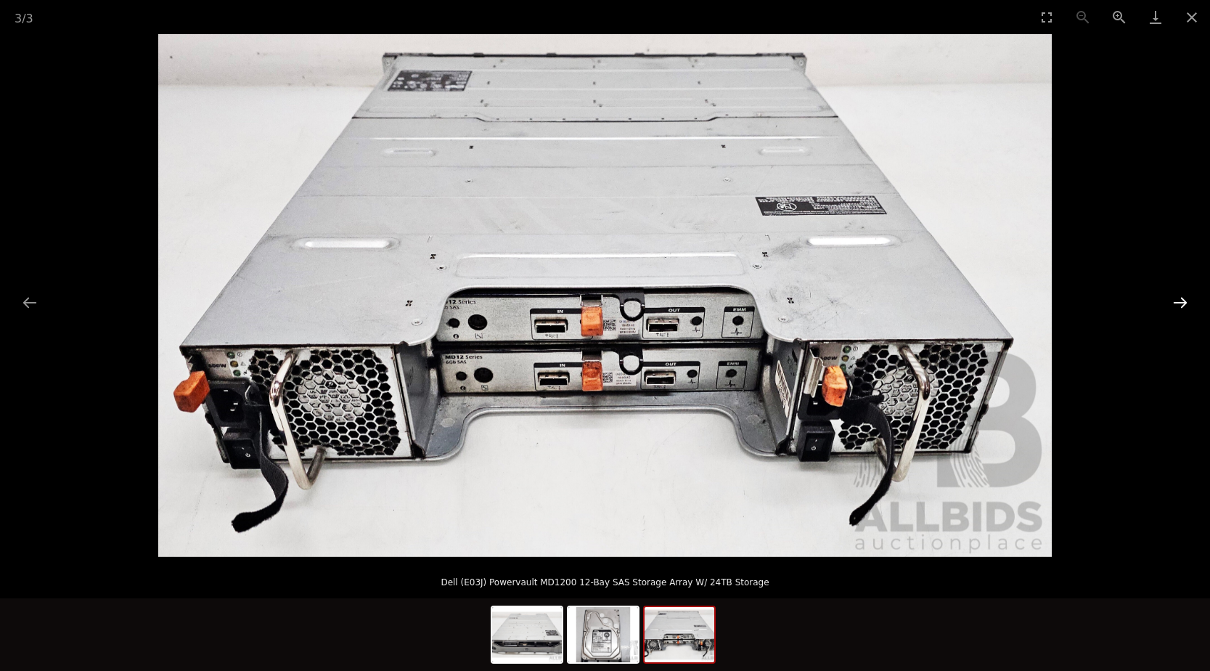
click at [1176, 310] on button "Next slide" at bounding box center [1180, 302] width 30 height 28
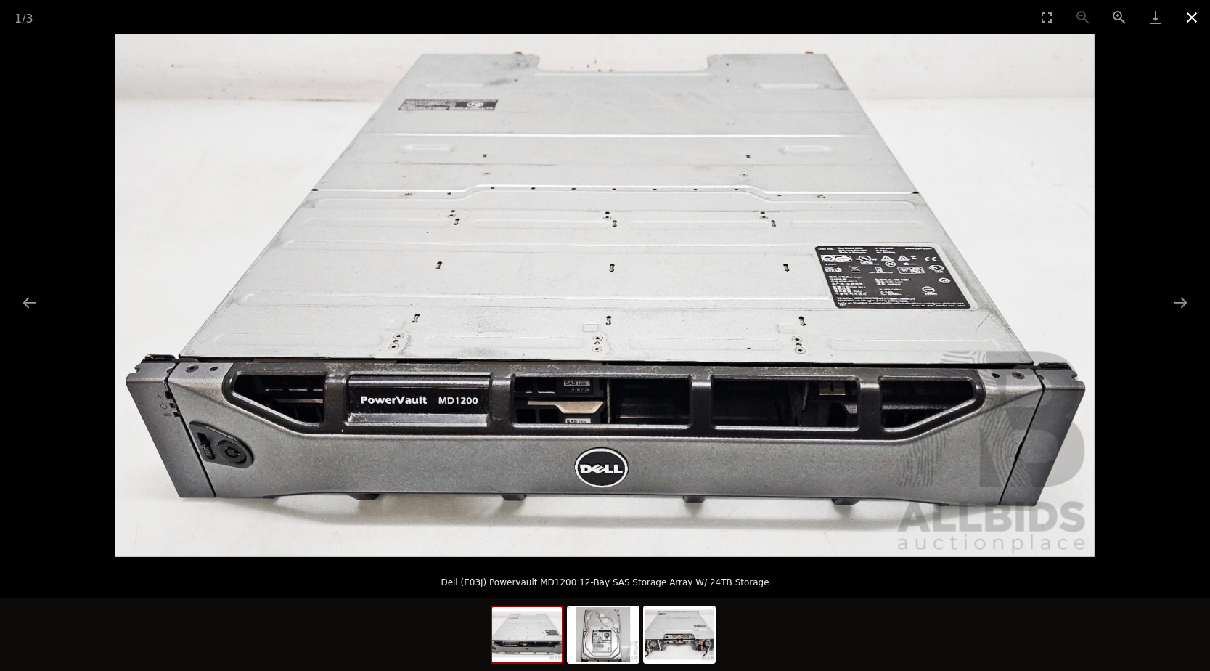
click at [1189, 17] on button "Close gallery" at bounding box center [1192, 17] width 36 height 34
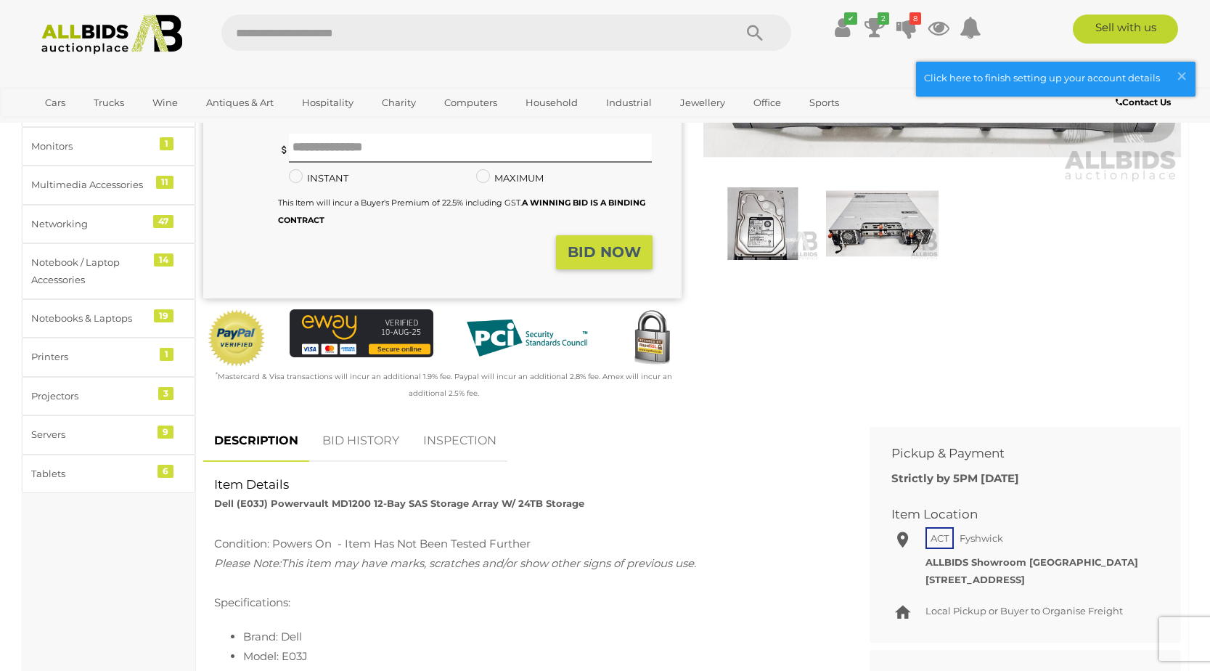
scroll to position [73, 0]
